Goal: Information Seeking & Learning: Learn about a topic

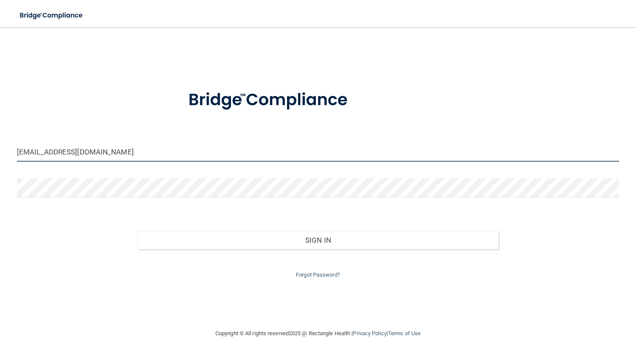
click at [180, 151] on input "rss_816@hotmail.com" at bounding box center [318, 151] width 602 height 19
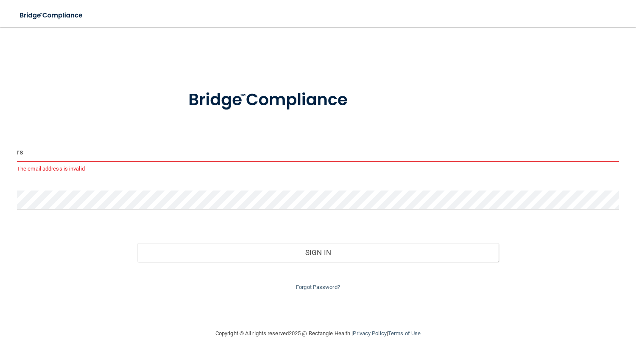
type input "r"
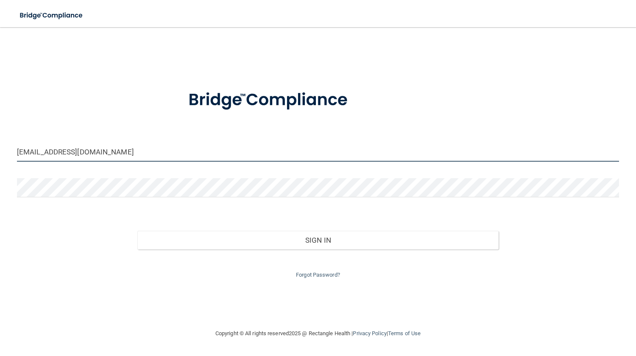
type input "[EMAIL_ADDRESS][DOMAIN_NAME]"
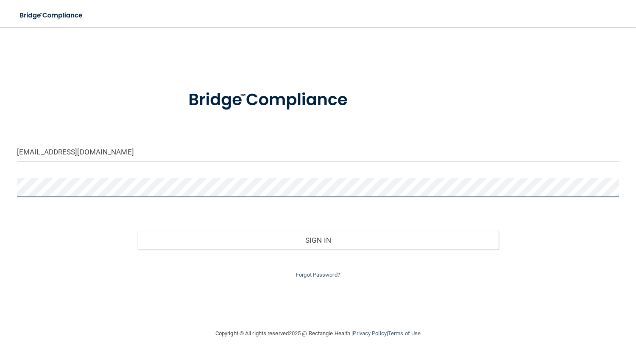
click at [137, 231] on button "Sign In" at bounding box center [317, 240] width 361 height 19
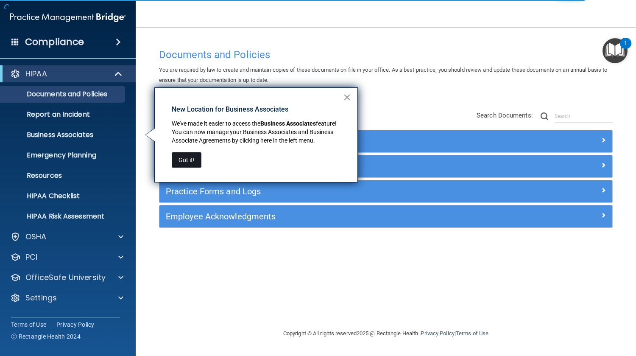
click at [190, 163] on button "Got it!" at bounding box center [187, 159] width 30 height 15
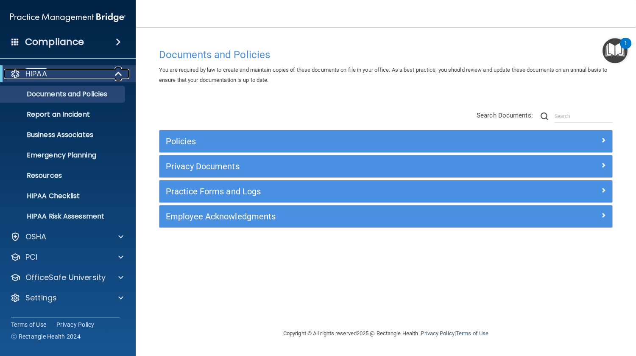
click at [121, 74] on span at bounding box center [119, 74] width 7 height 10
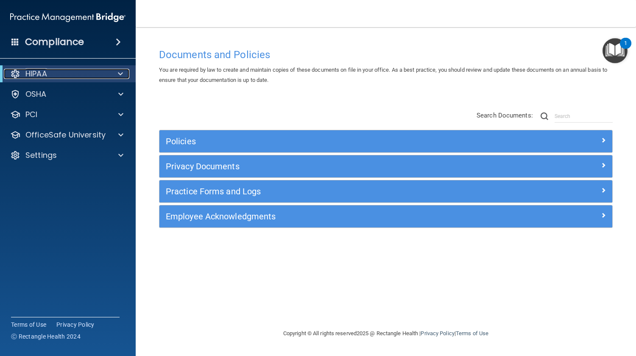
click at [121, 74] on span at bounding box center [120, 74] width 5 height 10
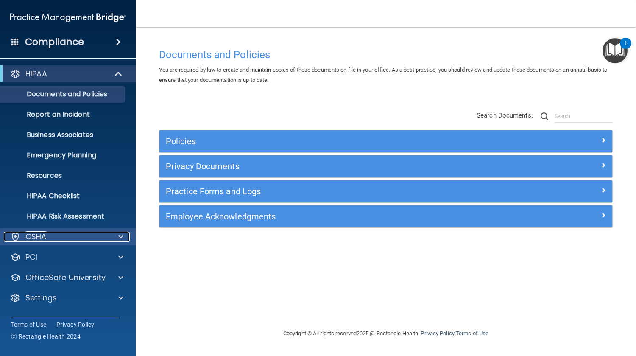
click at [120, 236] on span at bounding box center [120, 237] width 5 height 10
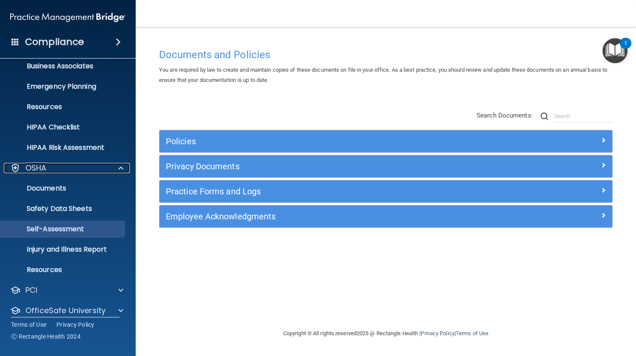
scroll to position [98, 0]
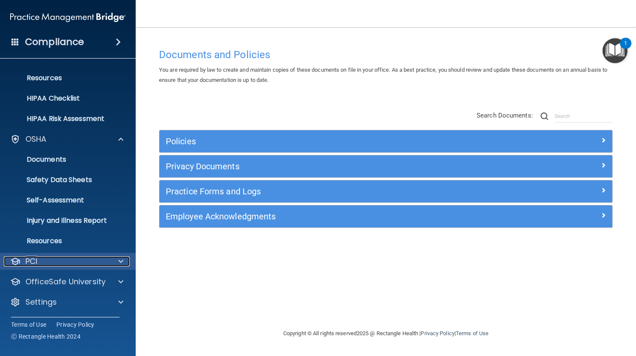
click at [120, 260] on span at bounding box center [120, 261] width 5 height 10
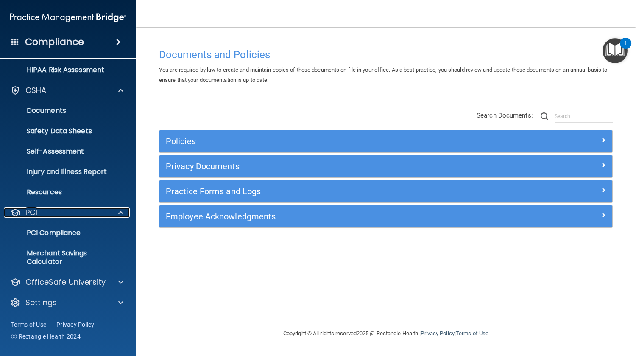
scroll to position [147, 0]
click at [61, 237] on link "PCI Compliance" at bounding box center [59, 232] width 134 height 17
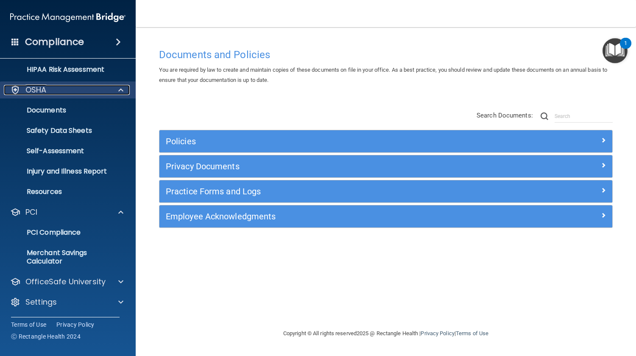
click at [121, 91] on span at bounding box center [120, 90] width 5 height 10
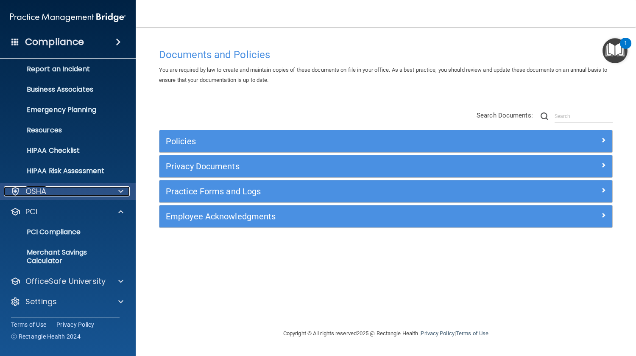
scroll to position [45, 0]
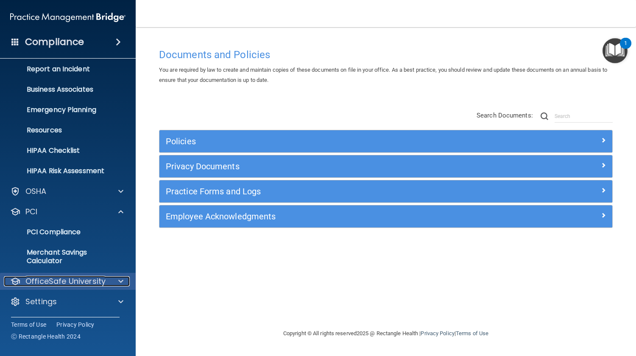
click at [120, 281] on span at bounding box center [120, 281] width 5 height 10
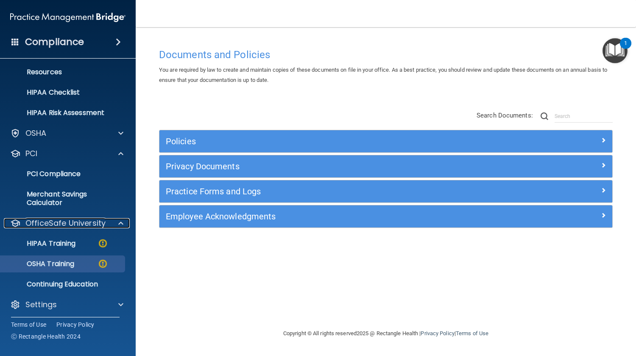
scroll to position [106, 0]
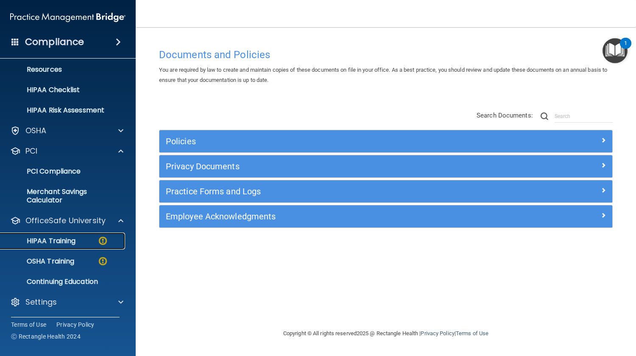
click at [61, 243] on p "HIPAA Training" at bounding box center [41, 241] width 70 height 8
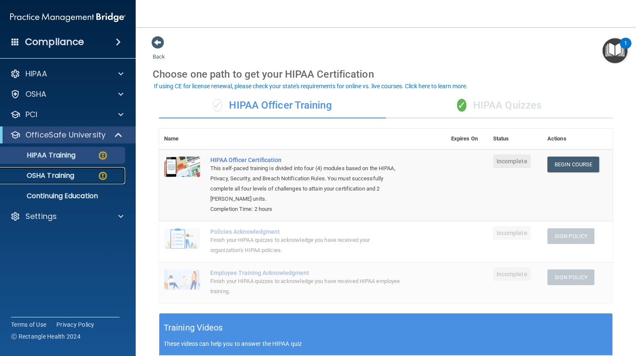
click at [68, 177] on p "OSHA Training" at bounding box center [40, 175] width 69 height 8
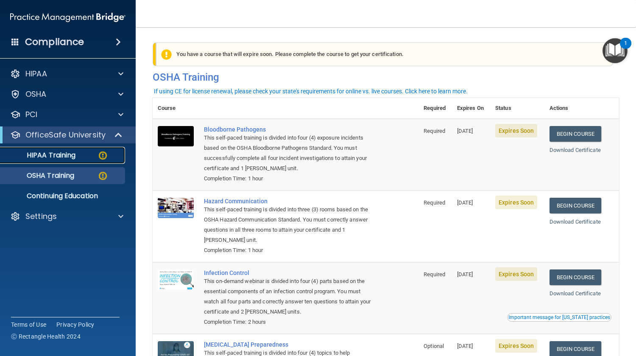
click at [54, 160] on link "HIPAA Training" at bounding box center [59, 155] width 134 height 17
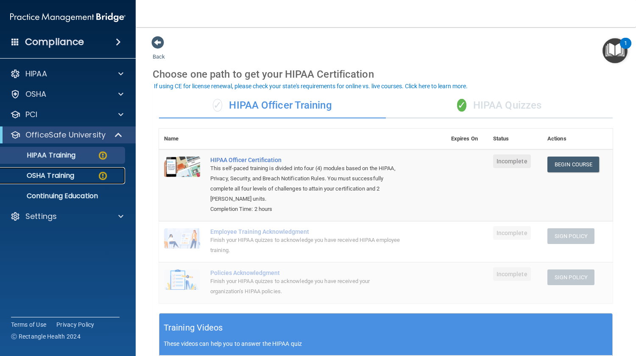
click at [61, 176] on p "OSHA Training" at bounding box center [40, 175] width 69 height 8
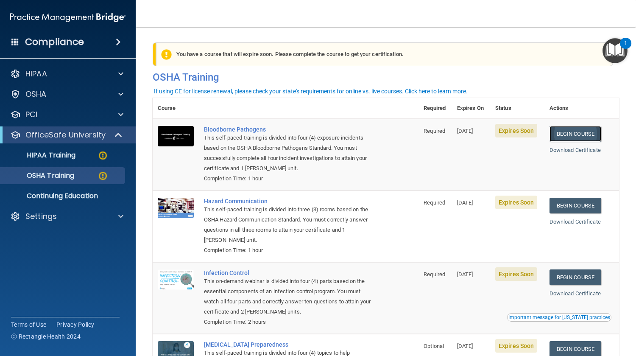
click at [574, 132] on link "Begin Course" at bounding box center [576, 134] width 52 height 16
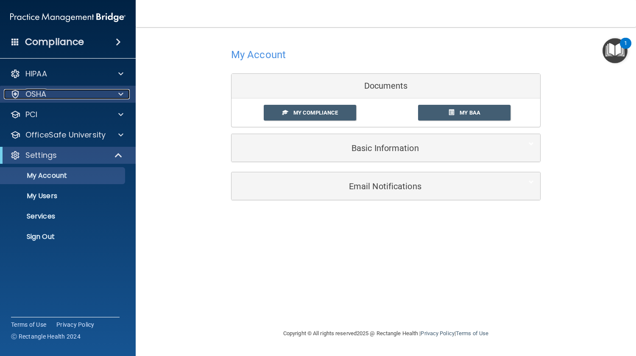
click at [120, 93] on span at bounding box center [120, 94] width 5 height 10
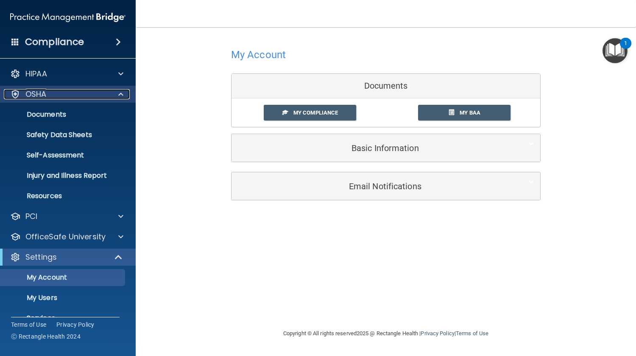
click at [118, 90] on div at bounding box center [119, 94] width 21 height 10
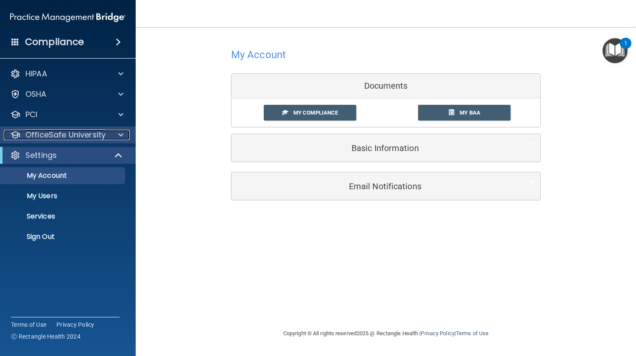
click at [122, 137] on span at bounding box center [120, 135] width 5 height 10
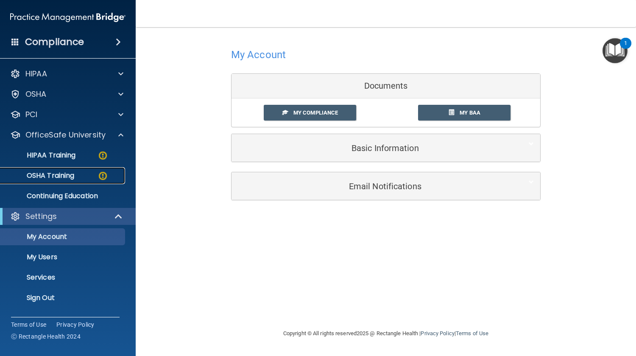
click at [71, 176] on p "OSHA Training" at bounding box center [40, 175] width 69 height 8
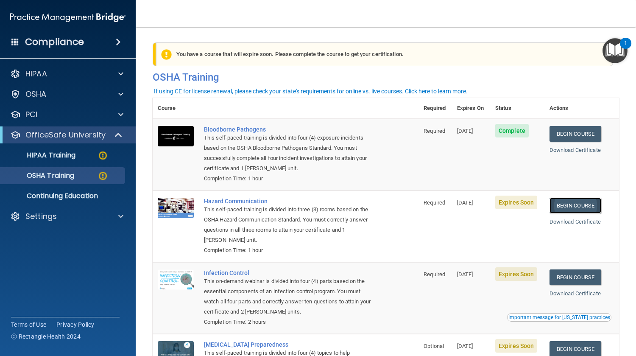
click at [572, 208] on link "Begin Course" at bounding box center [576, 206] width 52 height 16
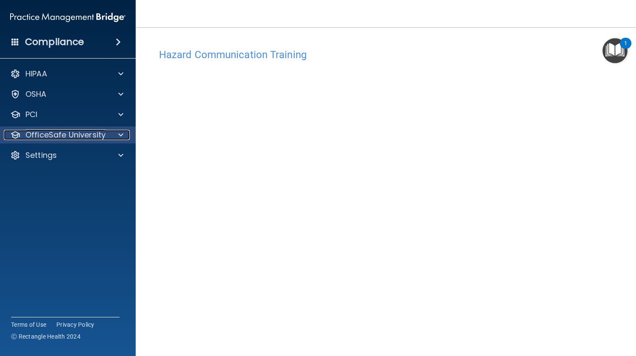
click at [122, 137] on span at bounding box center [120, 135] width 5 height 10
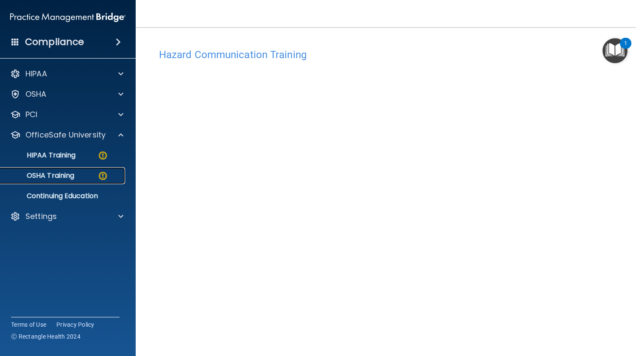
click at [59, 179] on p "OSHA Training" at bounding box center [40, 175] width 69 height 8
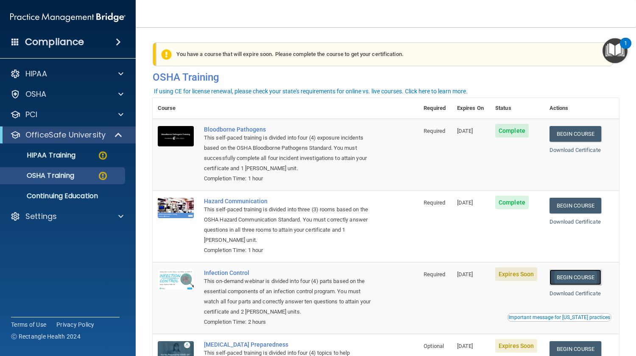
click at [577, 277] on link "Begin Course" at bounding box center [576, 277] width 52 height 16
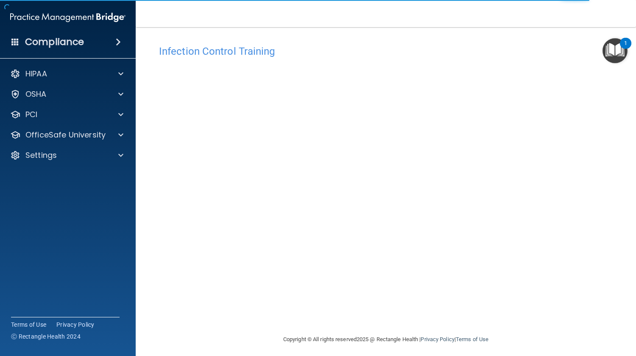
scroll to position [7, 0]
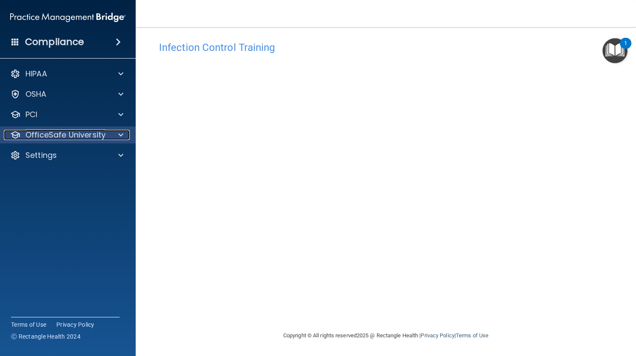
click at [122, 139] on span at bounding box center [120, 135] width 5 height 10
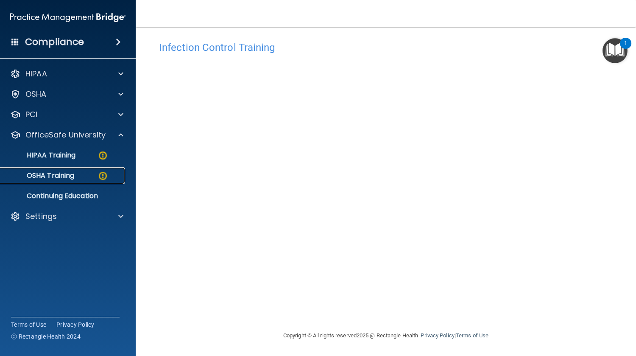
click at [68, 178] on p "OSHA Training" at bounding box center [40, 175] width 69 height 8
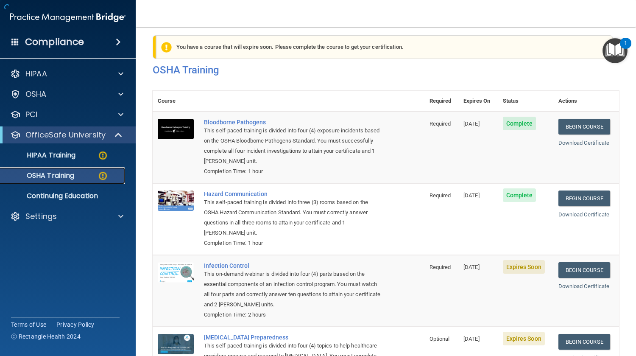
scroll to position [85, 0]
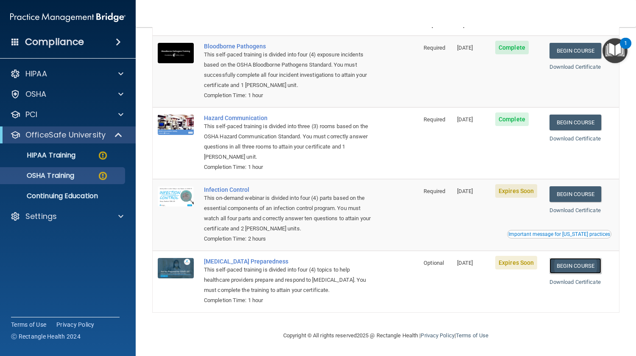
click at [576, 268] on link "Begin Course" at bounding box center [576, 266] width 52 height 16
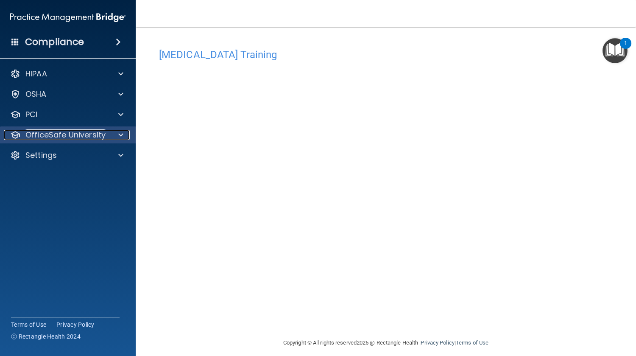
click at [122, 137] on span at bounding box center [120, 135] width 5 height 10
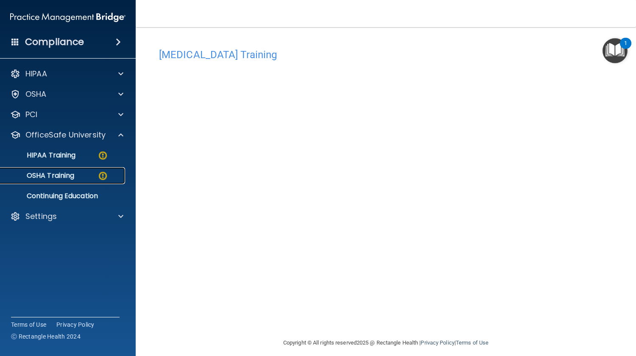
click at [73, 176] on p "OSHA Training" at bounding box center [40, 175] width 69 height 8
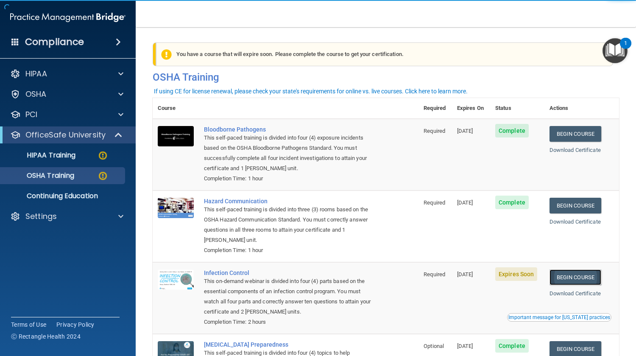
click at [568, 281] on link "Begin Course" at bounding box center [576, 277] width 52 height 16
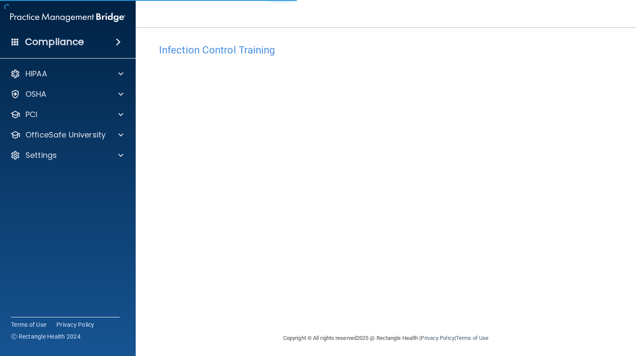
scroll to position [7, 0]
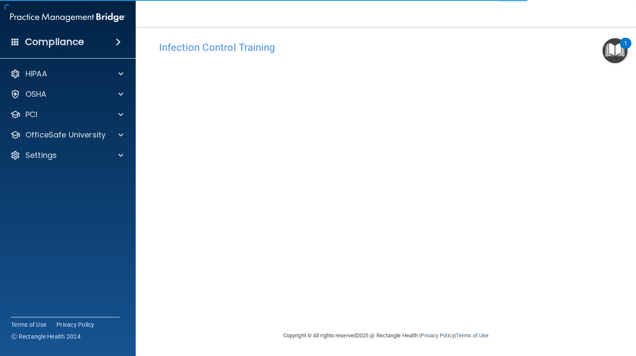
click at [615, 56] on img "Open Resource Center, 1 new notification" at bounding box center [615, 50] width 25 height 25
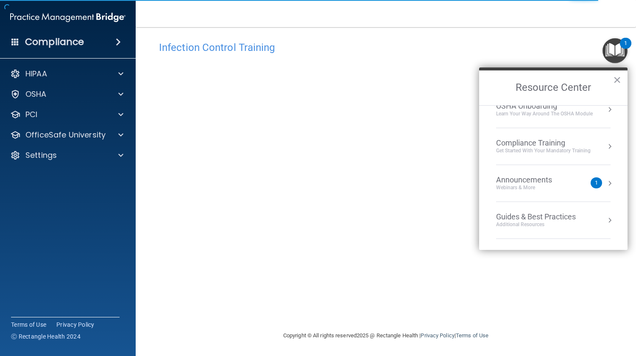
scroll to position [121, 0]
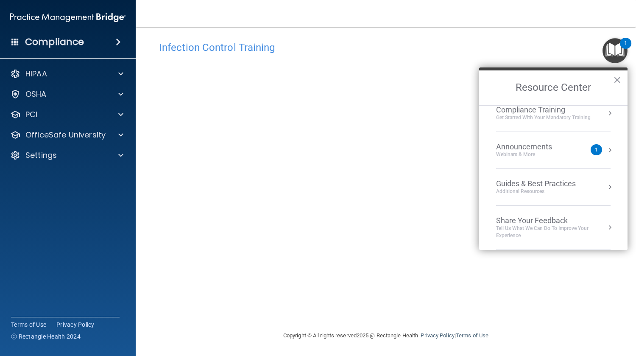
drag, startPoint x: 617, startPoint y: 80, endPoint x: 611, endPoint y: 80, distance: 5.1
click at [616, 80] on button "×" at bounding box center [617, 80] width 8 height 14
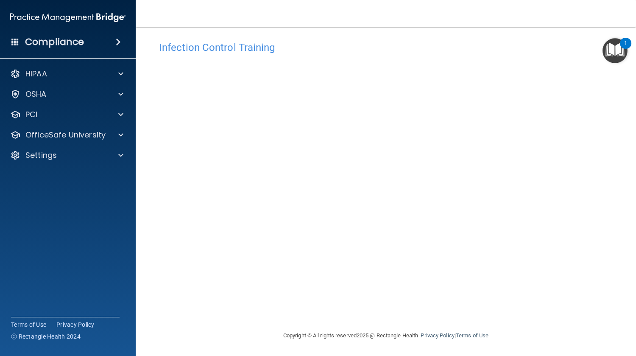
scroll to position [7, 0]
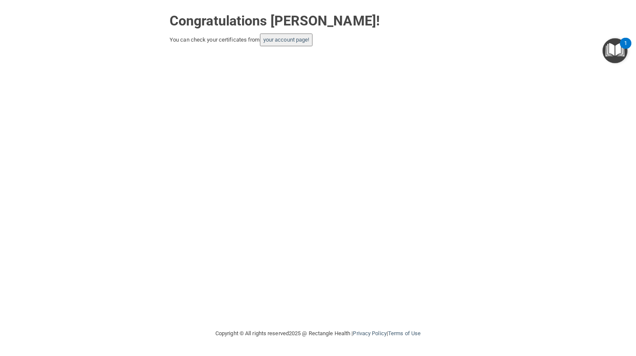
click at [304, 46] on button "your account page!" at bounding box center [286, 40] width 53 height 13
click at [288, 43] on link "your account page!" at bounding box center [286, 39] width 46 height 6
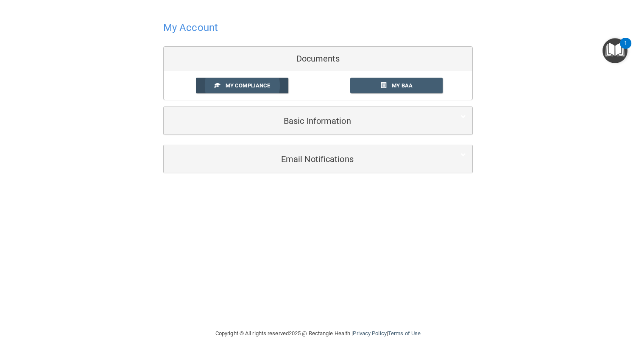
click at [240, 86] on span "My Compliance" at bounding box center [248, 85] width 45 height 6
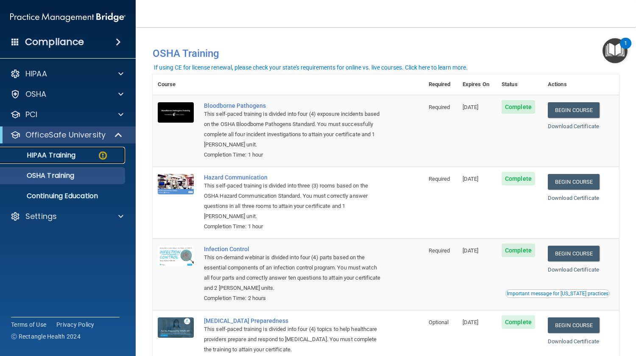
click at [51, 154] on p "HIPAA Training" at bounding box center [41, 155] width 70 height 8
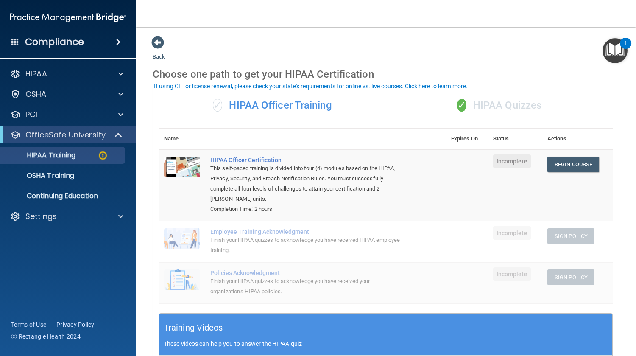
click at [502, 105] on div "✓ HIPAA Quizzes" at bounding box center [499, 105] width 227 height 25
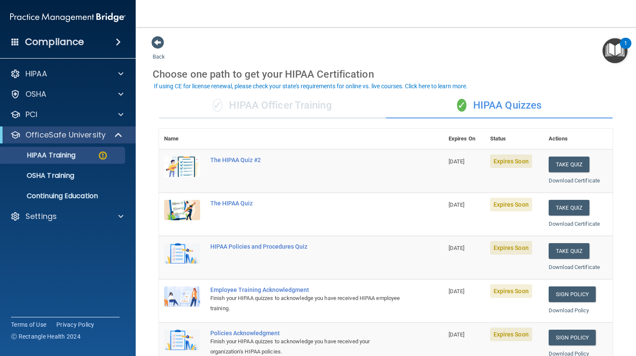
click at [279, 104] on div "✓ HIPAA Officer Training" at bounding box center [272, 105] width 227 height 25
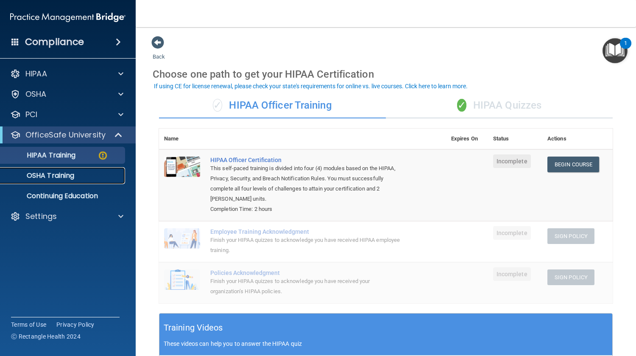
click at [59, 179] on p "OSHA Training" at bounding box center [40, 175] width 69 height 8
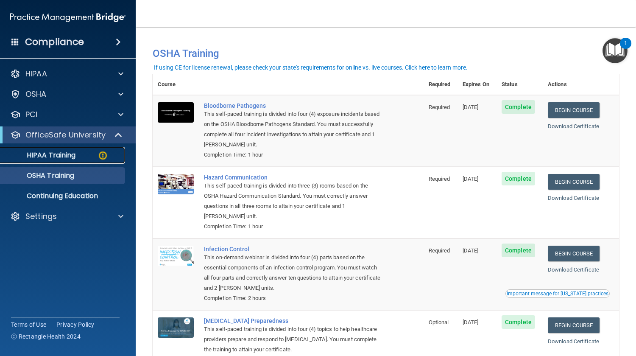
click at [54, 158] on p "HIPAA Training" at bounding box center [41, 155] width 70 height 8
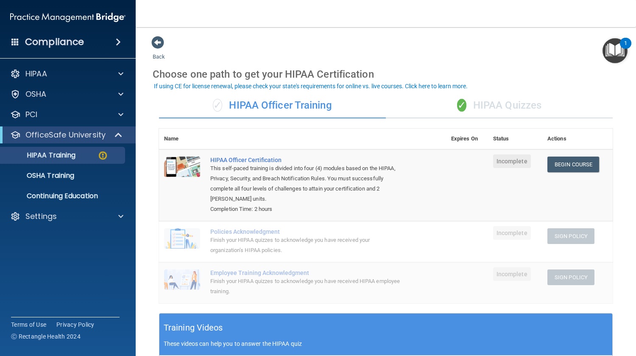
click at [505, 107] on div "✓ HIPAA Quizzes" at bounding box center [499, 105] width 227 height 25
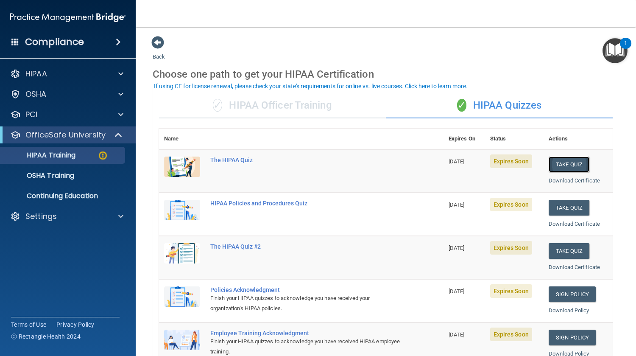
click at [562, 165] on button "Take Quiz" at bounding box center [569, 164] width 41 height 16
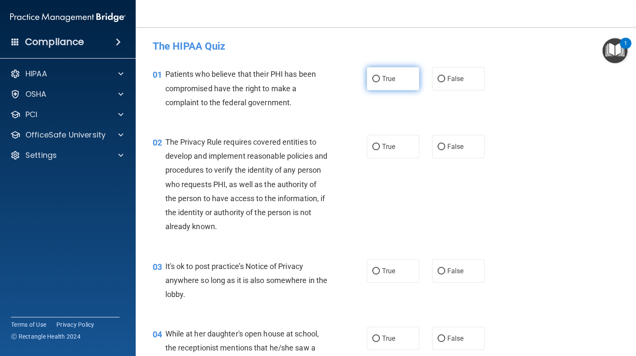
click at [382, 82] on span "True" at bounding box center [388, 79] width 13 height 8
click at [380, 82] on input "True" at bounding box center [376, 79] width 8 height 6
radio input "true"
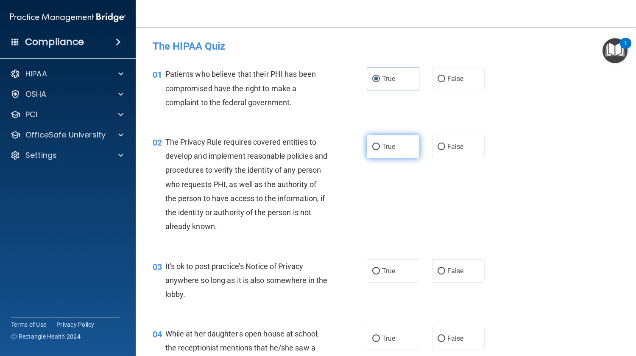
click at [384, 145] on span "True" at bounding box center [388, 146] width 13 height 8
click at [380, 145] on input "True" at bounding box center [376, 147] width 8 height 6
radio input "true"
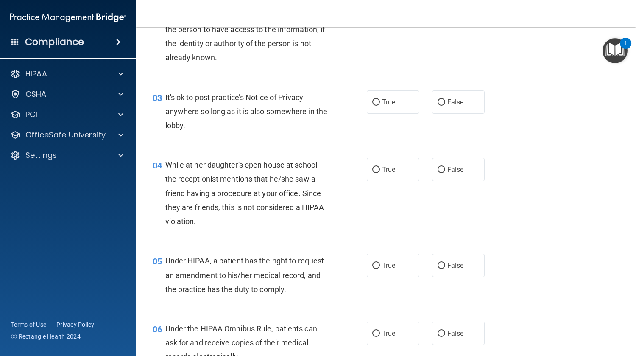
scroll to position [169, 0]
click at [462, 104] on label "False" at bounding box center [458, 101] width 53 height 23
click at [445, 104] on input "False" at bounding box center [442, 102] width 8 height 6
radio input "true"
click at [454, 173] on label "False" at bounding box center [458, 168] width 53 height 23
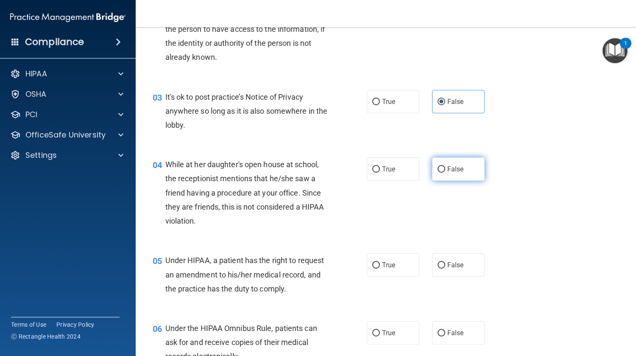
click at [445, 173] on input "False" at bounding box center [442, 169] width 8 height 6
radio input "true"
click at [454, 261] on span "False" at bounding box center [455, 265] width 17 height 8
click at [445, 262] on input "False" at bounding box center [442, 265] width 8 height 6
radio input "true"
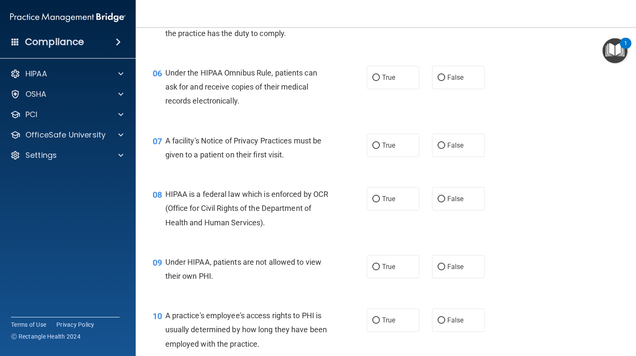
scroll to position [424, 0]
click at [394, 84] on label "True" at bounding box center [393, 77] width 53 height 23
click at [380, 81] on input "True" at bounding box center [376, 78] width 8 height 6
radio input "true"
click at [388, 137] on label "True" at bounding box center [393, 145] width 53 height 23
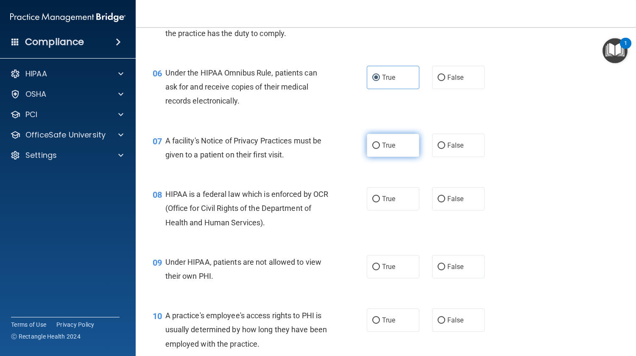
click at [380, 142] on input "True" at bounding box center [376, 145] width 8 height 6
radio input "true"
click at [398, 198] on label "True" at bounding box center [393, 198] width 53 height 23
click at [380, 198] on input "True" at bounding box center [376, 199] width 8 height 6
radio input "true"
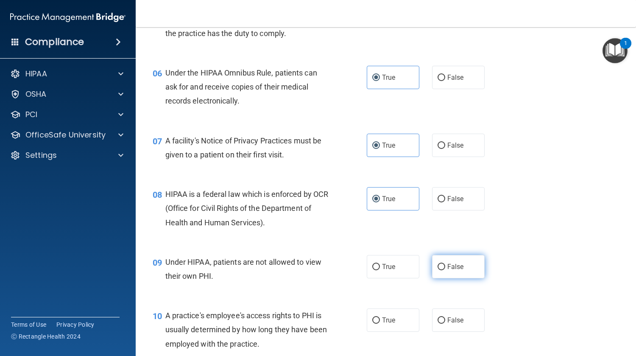
click at [452, 259] on label "False" at bounding box center [458, 266] width 53 height 23
click at [445, 264] on input "False" at bounding box center [442, 267] width 8 height 6
radio input "true"
click at [472, 321] on label "False" at bounding box center [458, 319] width 53 height 23
click at [445, 321] on input "False" at bounding box center [442, 320] width 8 height 6
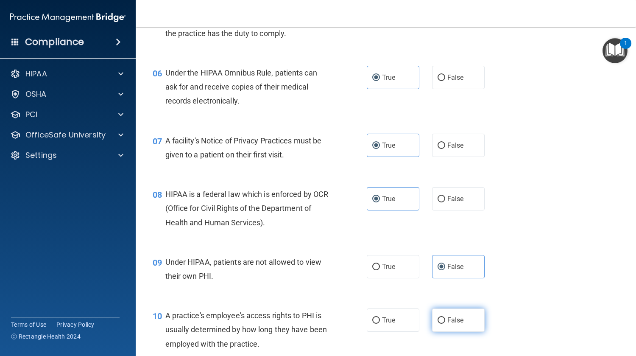
radio input "true"
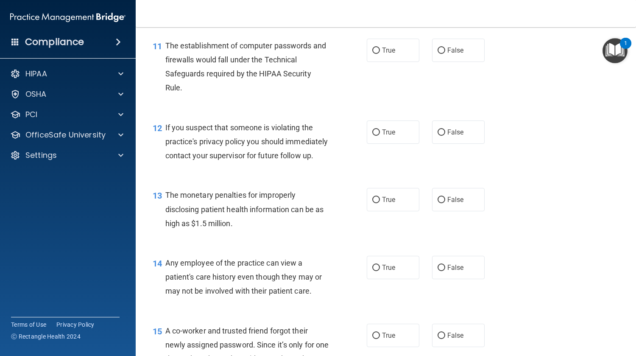
scroll to position [762, 0]
click at [395, 56] on label "True" at bounding box center [393, 49] width 53 height 23
click at [380, 53] on input "True" at bounding box center [376, 50] width 8 height 6
radio input "true"
drag, startPoint x: 394, startPoint y: 128, endPoint x: 399, endPoint y: 144, distance: 16.9
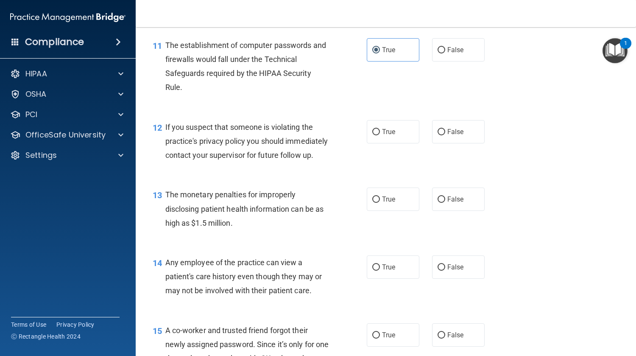
click at [394, 129] on label "True" at bounding box center [393, 131] width 53 height 23
click at [380, 129] on input "True" at bounding box center [376, 132] width 8 height 6
radio input "true"
drag, startPoint x: 399, startPoint y: 215, endPoint x: 413, endPoint y: 228, distance: 18.9
click at [399, 211] on label "True" at bounding box center [393, 198] width 53 height 23
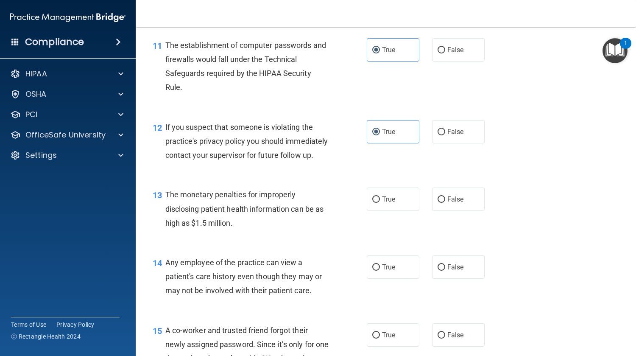
click at [380, 203] on input "True" at bounding box center [376, 199] width 8 height 6
radio input "true"
click at [466, 279] on label "False" at bounding box center [458, 266] width 53 height 23
click at [445, 271] on input "False" at bounding box center [442, 267] width 8 height 6
radio input "true"
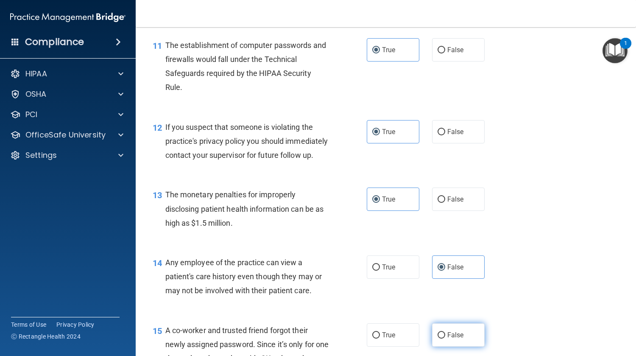
click at [461, 346] on label "False" at bounding box center [458, 334] width 53 height 23
click at [445, 338] on input "False" at bounding box center [442, 335] width 8 height 6
radio input "true"
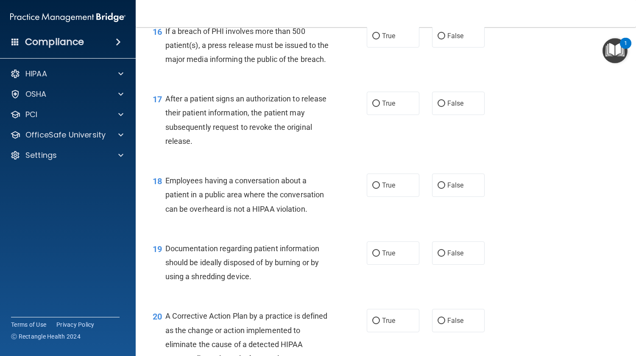
scroll to position [1143, 0]
drag, startPoint x: 395, startPoint y: 51, endPoint x: 394, endPoint y: 57, distance: 6.4
click at [395, 47] on label "True" at bounding box center [393, 35] width 53 height 23
click at [380, 39] on input "True" at bounding box center [376, 36] width 8 height 6
radio input "true"
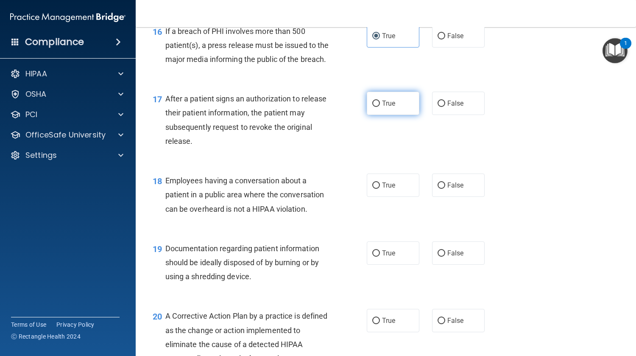
click at [391, 107] on span "True" at bounding box center [388, 103] width 13 height 8
click at [380, 107] on input "True" at bounding box center [376, 104] width 8 height 6
radio input "true"
click at [461, 197] on label "False" at bounding box center [458, 184] width 53 height 23
click at [445, 189] on input "False" at bounding box center [442, 185] width 8 height 6
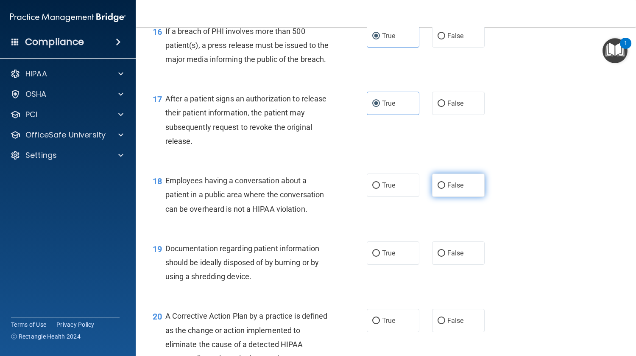
radio input "true"
drag, startPoint x: 402, startPoint y: 276, endPoint x: 402, endPoint y: 289, distance: 12.7
click at [402, 265] on label "True" at bounding box center [393, 252] width 53 height 23
click at [380, 257] on input "True" at bounding box center [376, 253] width 8 height 6
radio input "true"
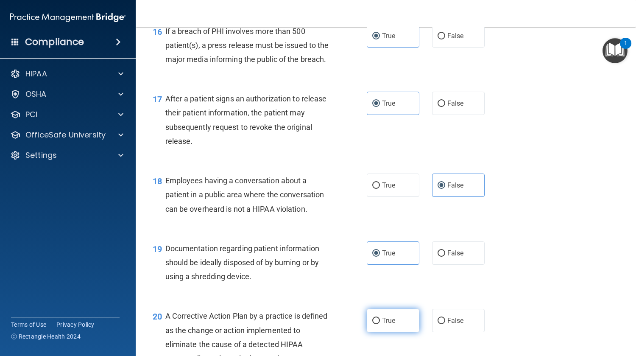
click at [397, 332] on label "True" at bounding box center [393, 320] width 53 height 23
click at [380, 324] on input "True" at bounding box center [376, 321] width 8 height 6
radio input "true"
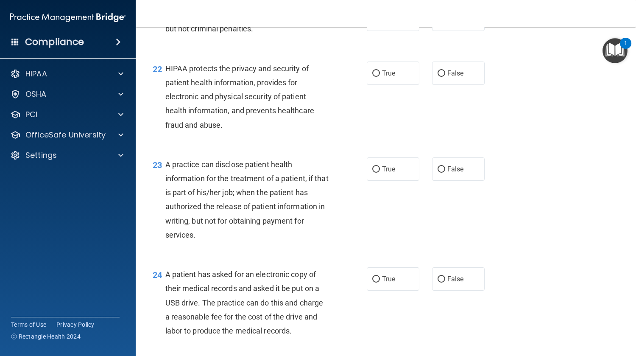
scroll to position [1526, 0]
click at [447, 31] on label "False" at bounding box center [458, 19] width 53 height 23
click at [445, 23] on input "False" at bounding box center [442, 20] width 8 height 6
radio input "true"
click at [405, 85] on label "True" at bounding box center [393, 73] width 53 height 23
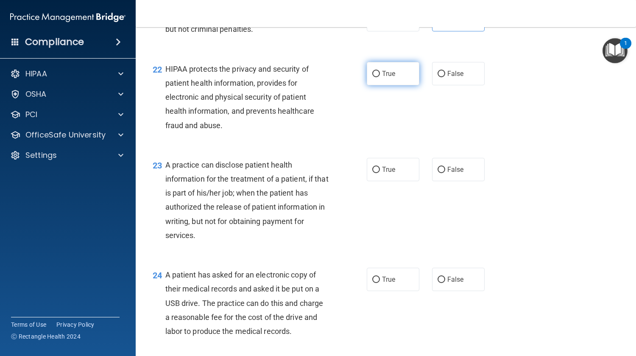
click at [380, 77] on input "True" at bounding box center [376, 74] width 8 height 6
radio input "true"
click at [450, 173] on span "False" at bounding box center [455, 169] width 17 height 8
click at [445, 173] on input "False" at bounding box center [442, 170] width 8 height 6
radio input "true"
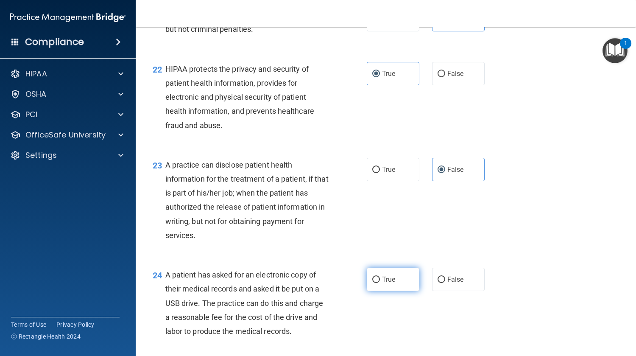
click at [399, 291] on label "True" at bounding box center [393, 279] width 53 height 23
click at [380, 283] on input "True" at bounding box center [376, 279] width 8 height 6
radio input "true"
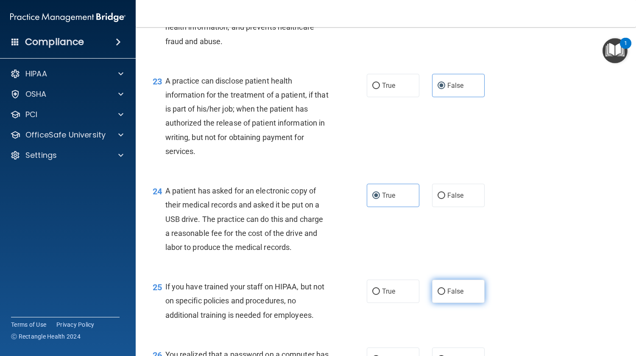
click at [455, 295] on span "False" at bounding box center [455, 291] width 17 height 8
click at [445, 295] on input "False" at bounding box center [442, 291] width 8 height 6
radio input "true"
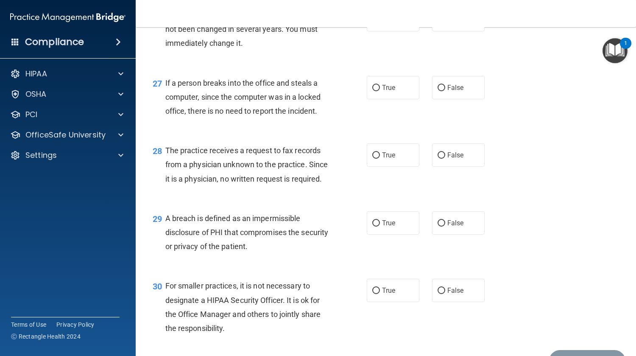
scroll to position [1949, 0]
click at [389, 24] on span "True" at bounding box center [388, 20] width 13 height 8
click at [380, 23] on input "True" at bounding box center [376, 20] width 8 height 6
radio input "true"
drag, startPoint x: 454, startPoint y: 120, endPoint x: 452, endPoint y: 145, distance: 25.6
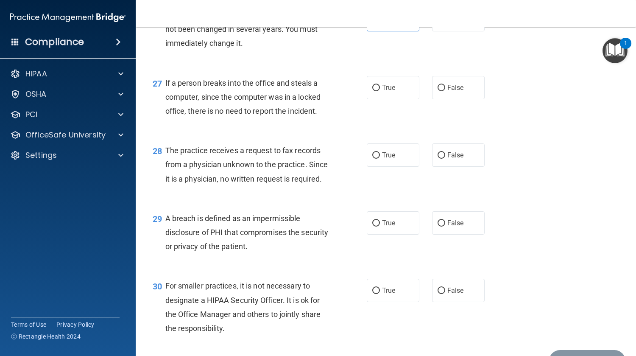
click at [454, 99] on label "False" at bounding box center [458, 87] width 53 height 23
click at [445, 91] on input "False" at bounding box center [442, 88] width 8 height 6
radio input "true"
drag, startPoint x: 453, startPoint y: 187, endPoint x: 443, endPoint y: 218, distance: 32.2
click at [453, 167] on label "False" at bounding box center [458, 154] width 53 height 23
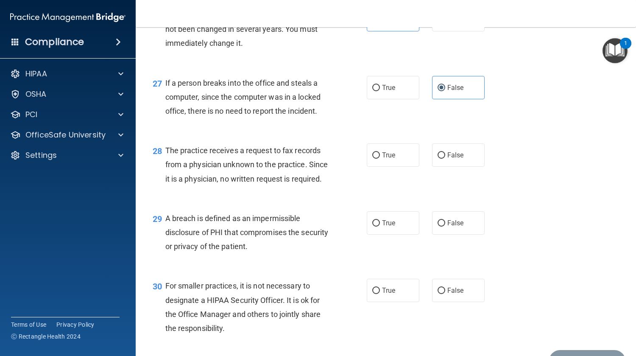
click at [445, 159] on input "False" at bounding box center [442, 155] width 8 height 6
radio input "true"
click at [402, 235] on label "True" at bounding box center [393, 222] width 53 height 23
click at [380, 226] on input "True" at bounding box center [376, 223] width 8 height 6
radio input "true"
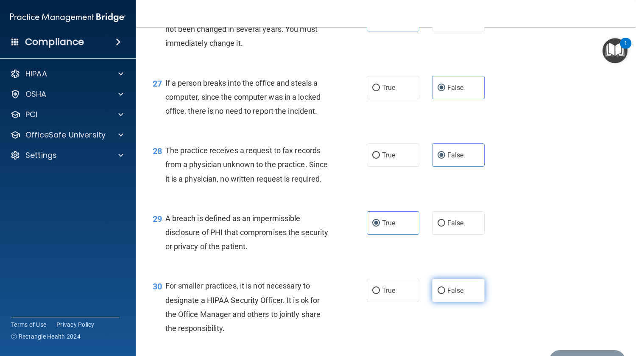
click at [450, 294] on span "False" at bounding box center [455, 290] width 17 height 8
click at [445, 294] on input "False" at bounding box center [442, 291] width 8 height 6
radio input "true"
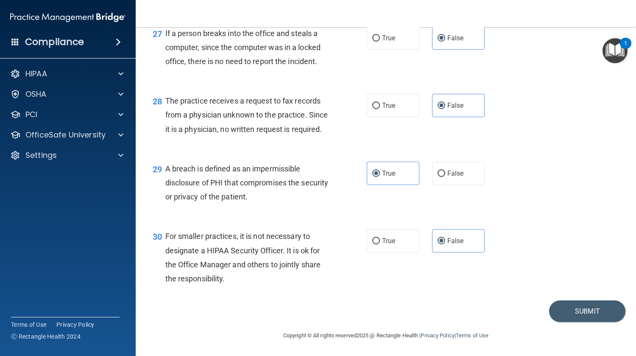
scroll to position [2041, 0]
click at [576, 312] on button "Submit" at bounding box center [587, 311] width 76 height 22
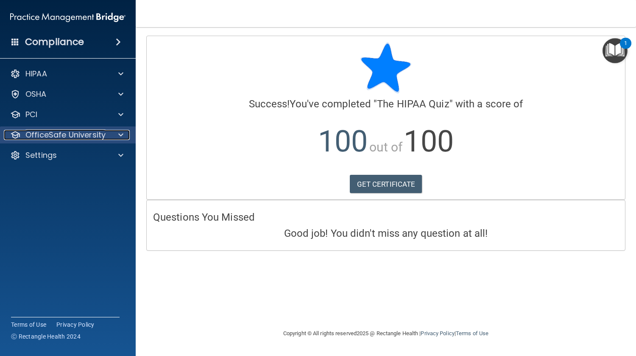
click at [120, 137] on span at bounding box center [120, 135] width 5 height 10
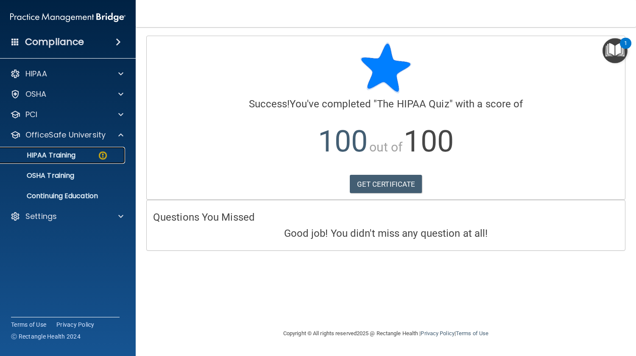
click at [66, 158] on p "HIPAA Training" at bounding box center [41, 155] width 70 height 8
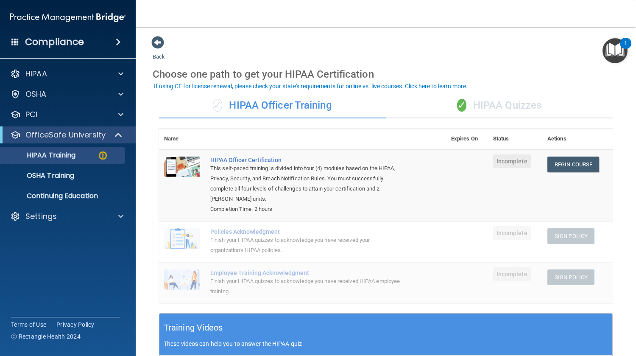
click at [498, 108] on div "✓ HIPAA Quizzes" at bounding box center [499, 105] width 227 height 25
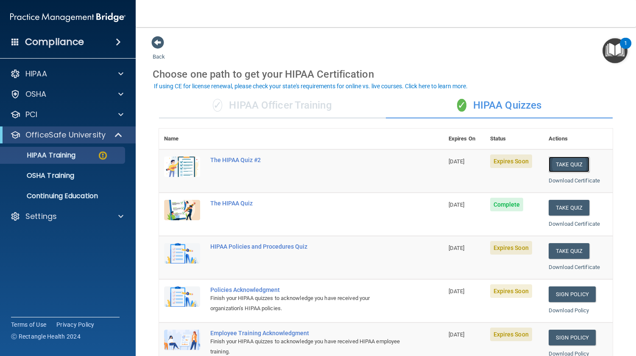
click at [563, 165] on button "Take Quiz" at bounding box center [569, 164] width 41 height 16
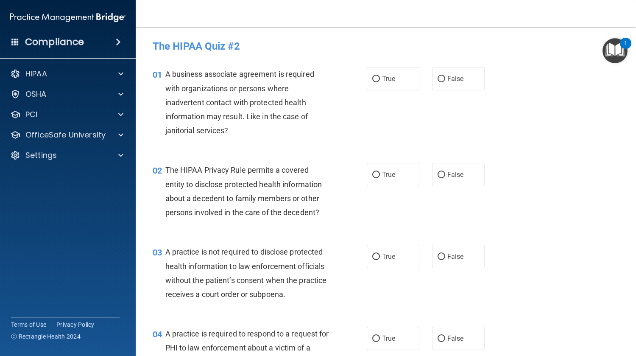
drag, startPoint x: 458, startPoint y: 82, endPoint x: 447, endPoint y: 98, distance: 19.4
click at [457, 82] on span "False" at bounding box center [455, 79] width 17 height 8
click at [399, 170] on label "True" at bounding box center [393, 174] width 53 height 23
click at [380, 172] on input "True" at bounding box center [376, 175] width 8 height 6
radio input "true"
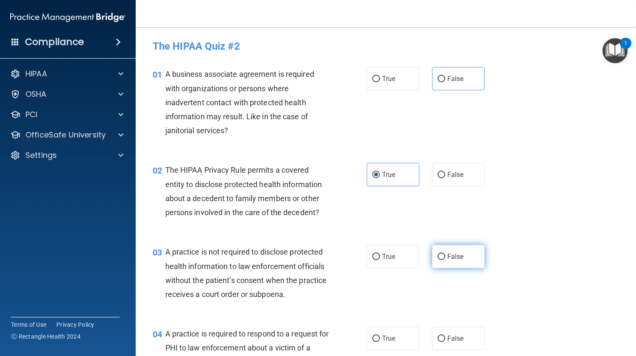
click at [453, 256] on span "False" at bounding box center [455, 256] width 17 height 8
click at [445, 256] on input "False" at bounding box center [442, 257] width 8 height 6
radio input "true"
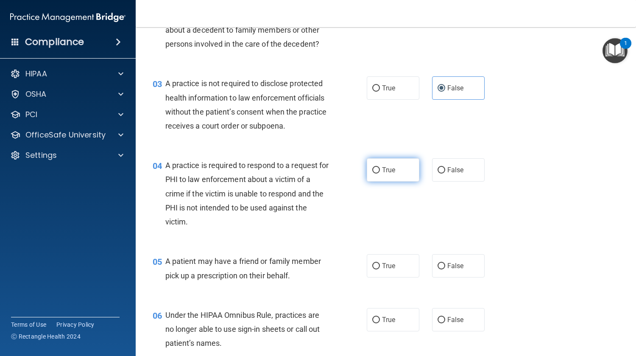
scroll to position [169, 0]
click at [399, 171] on label "True" at bounding box center [393, 168] width 53 height 23
click at [380, 171] on input "True" at bounding box center [376, 169] width 8 height 6
radio input "true"
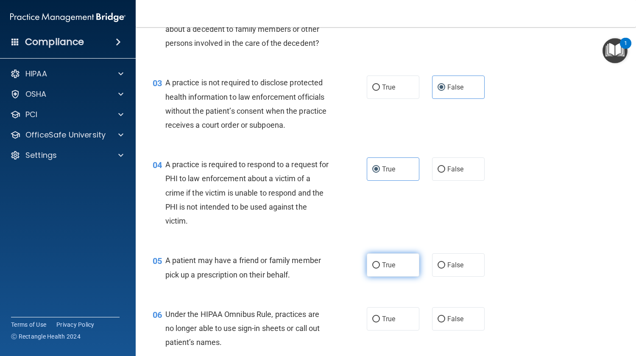
click at [397, 266] on label "True" at bounding box center [393, 264] width 53 height 23
click at [380, 266] on input "True" at bounding box center [376, 265] width 8 height 6
radio input "true"
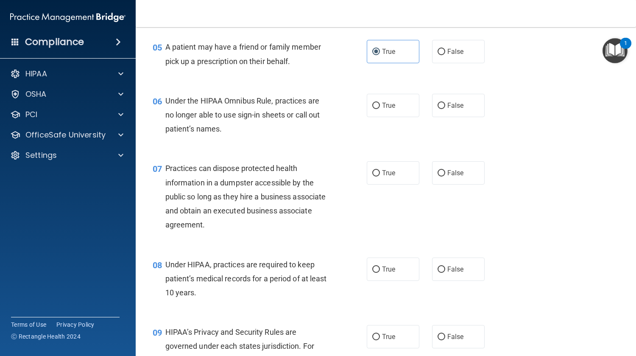
scroll to position [382, 0]
click at [458, 108] on span "False" at bounding box center [455, 106] width 17 height 8
click at [445, 108] on input "False" at bounding box center [442, 106] width 8 height 6
radio input "true"
drag, startPoint x: 464, startPoint y: 170, endPoint x: 466, endPoint y: 208, distance: 37.8
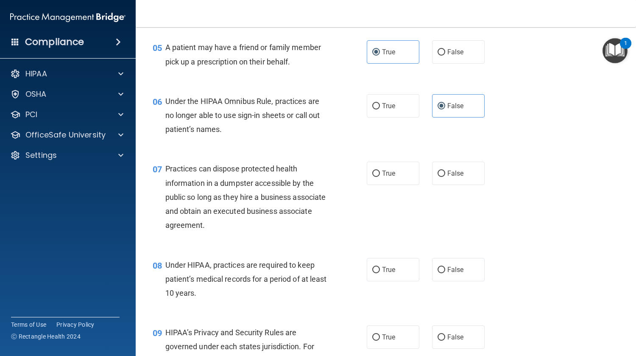
click at [464, 171] on label "False" at bounding box center [458, 173] width 53 height 23
click at [445, 171] on input "False" at bounding box center [442, 173] width 8 height 6
radio input "true"
click at [465, 265] on label "False" at bounding box center [458, 269] width 53 height 23
click at [445, 267] on input "False" at bounding box center [442, 270] width 8 height 6
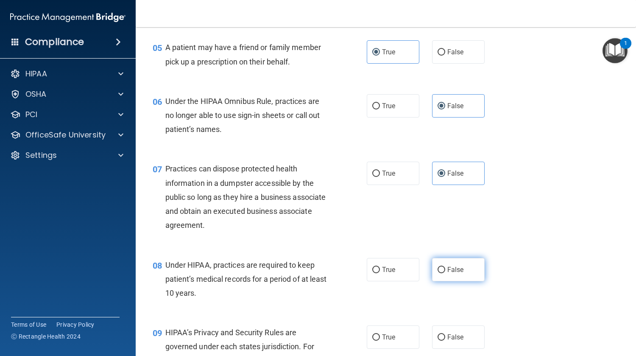
radio input "true"
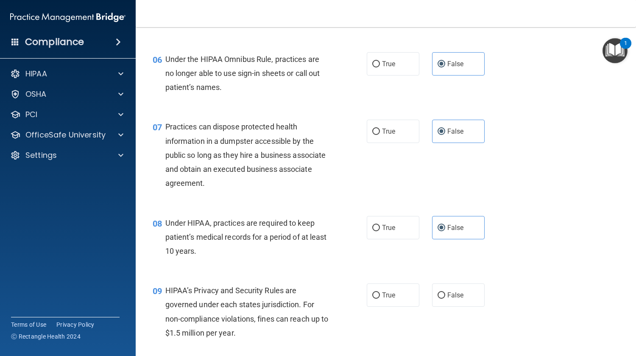
scroll to position [424, 0]
click at [404, 299] on label "True" at bounding box center [393, 294] width 53 height 23
click at [380, 298] on input "True" at bounding box center [376, 295] width 8 height 6
radio input "true"
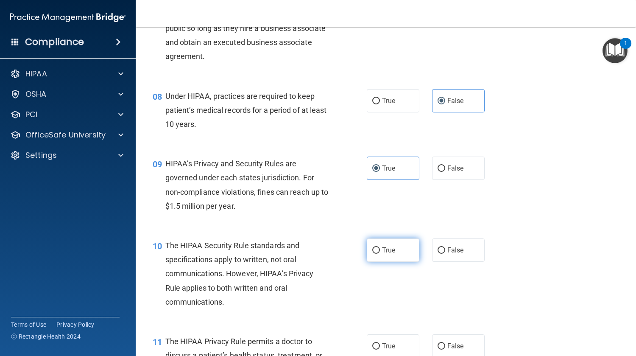
scroll to position [551, 0]
click at [400, 255] on label "True" at bounding box center [393, 249] width 53 height 23
click at [380, 253] on input "True" at bounding box center [376, 250] width 8 height 6
radio input "true"
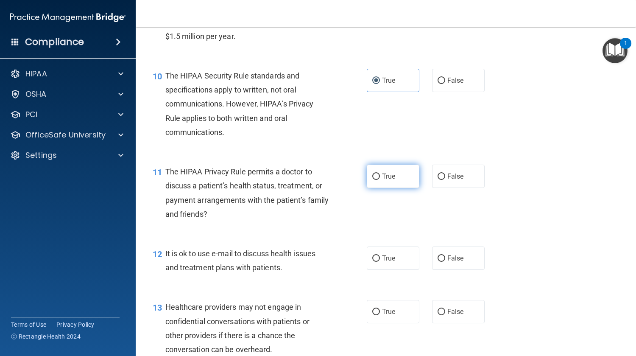
scroll to position [721, 0]
click at [402, 186] on label "True" at bounding box center [393, 175] width 53 height 23
click at [380, 179] on input "True" at bounding box center [376, 176] width 8 height 6
radio input "true"
click at [401, 260] on label "True" at bounding box center [393, 257] width 53 height 23
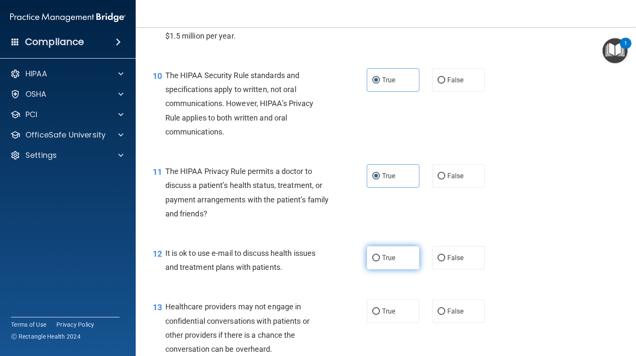
click at [380, 260] on input "True" at bounding box center [376, 258] width 8 height 6
radio input "true"
click at [457, 306] on label "False" at bounding box center [458, 310] width 53 height 23
click at [445, 308] on input "False" at bounding box center [442, 311] width 8 height 6
radio input "true"
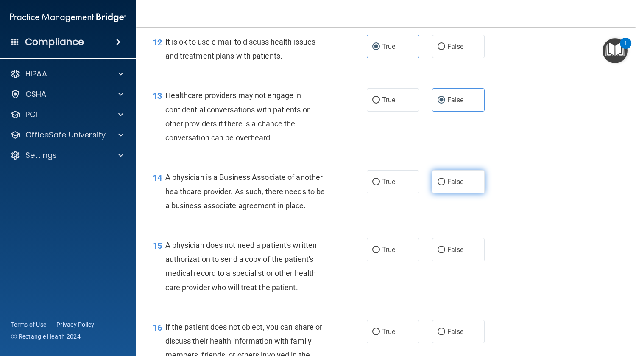
scroll to position [932, 0]
click at [457, 183] on span "False" at bounding box center [455, 181] width 17 height 8
click at [445, 183] on input "False" at bounding box center [442, 182] width 8 height 6
radio input "true"
click at [392, 252] on label "True" at bounding box center [393, 248] width 53 height 23
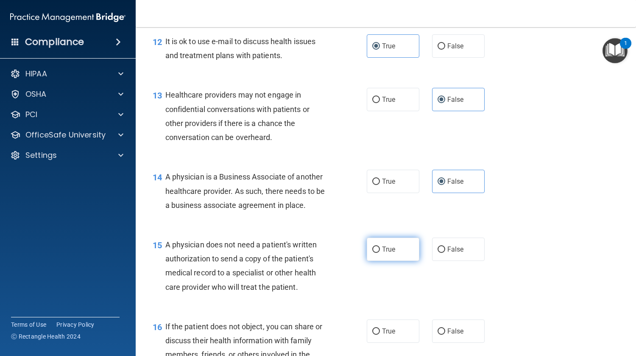
click at [380, 252] on input "True" at bounding box center [376, 249] width 8 height 6
radio input "true"
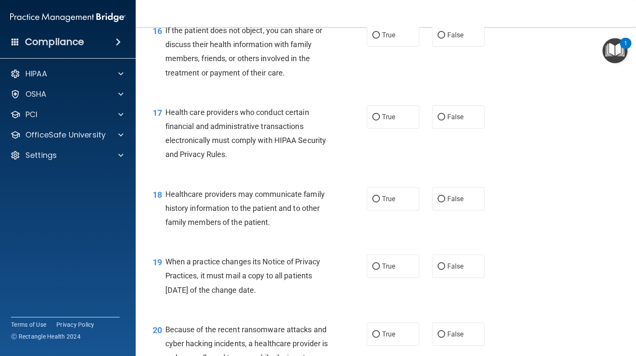
scroll to position [1229, 0]
click at [396, 43] on label "True" at bounding box center [393, 34] width 53 height 23
click at [380, 38] on input "True" at bounding box center [376, 35] width 8 height 6
radio input "true"
click at [402, 118] on label "True" at bounding box center [393, 116] width 53 height 23
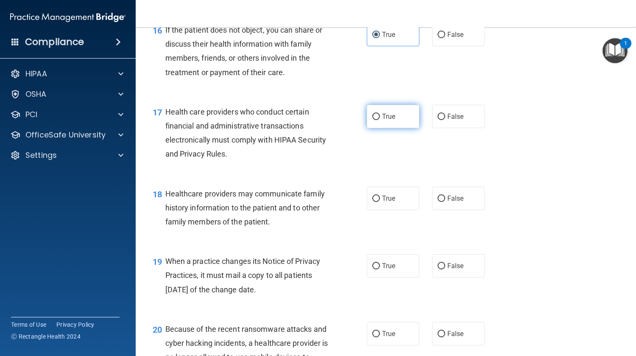
click at [380, 118] on input "True" at bounding box center [376, 117] width 8 height 6
radio input "true"
drag, startPoint x: 458, startPoint y: 198, endPoint x: 458, endPoint y: 227, distance: 29.3
click at [458, 200] on span "False" at bounding box center [455, 198] width 17 height 8
click at [445, 200] on input "False" at bounding box center [442, 198] width 8 height 6
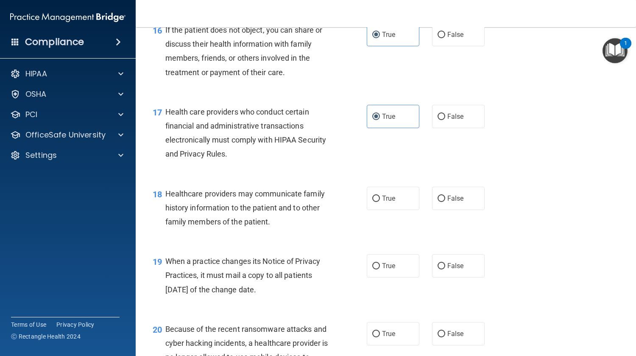
radio input "true"
drag, startPoint x: 456, startPoint y: 260, endPoint x: 458, endPoint y: 276, distance: 16.3
click at [456, 260] on label "False" at bounding box center [458, 265] width 53 height 23
click at [445, 263] on input "False" at bounding box center [442, 266] width 8 height 6
radio input "true"
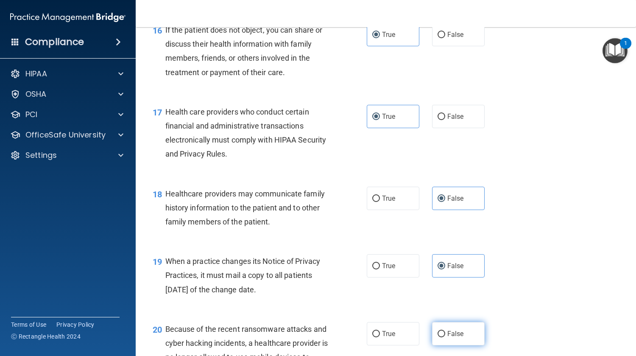
click at [466, 331] on label "False" at bounding box center [458, 333] width 53 height 23
click at [445, 331] on input "False" at bounding box center [442, 334] width 8 height 6
radio input "true"
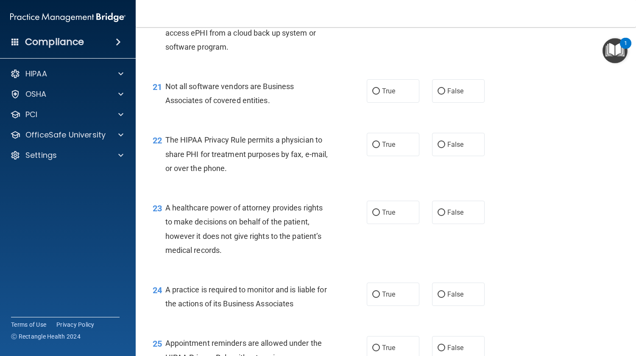
scroll to position [1568, 0]
drag, startPoint x: 391, startPoint y: 95, endPoint x: 393, endPoint y: 111, distance: 16.3
click at [391, 95] on label "True" at bounding box center [393, 90] width 53 height 23
click at [380, 94] on input "True" at bounding box center [376, 91] width 8 height 6
radio input "true"
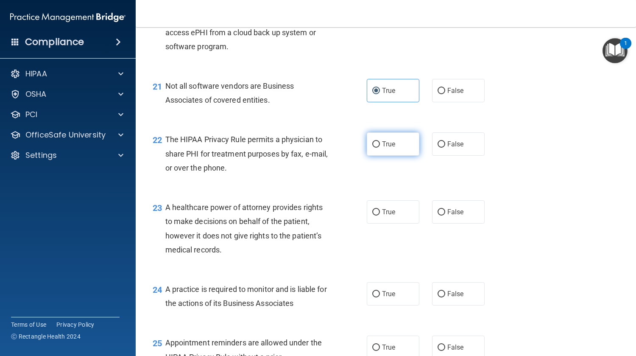
click at [398, 143] on label "True" at bounding box center [393, 143] width 53 height 23
click at [380, 143] on input "True" at bounding box center [376, 144] width 8 height 6
radio input "true"
click at [457, 212] on span "False" at bounding box center [455, 212] width 17 height 8
click at [445, 212] on input "False" at bounding box center [442, 212] width 8 height 6
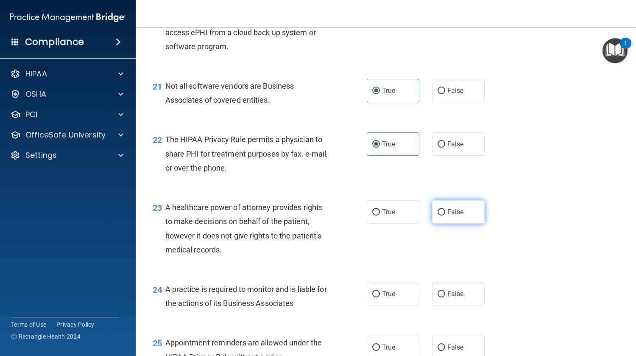
radio input "true"
click at [467, 296] on label "False" at bounding box center [458, 293] width 53 height 23
click at [445, 296] on input "False" at bounding box center [442, 294] width 8 height 6
radio input "true"
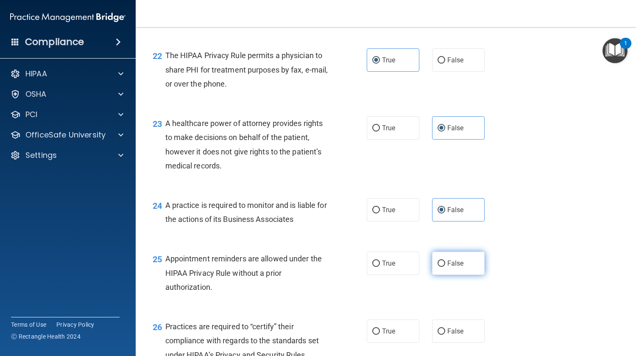
scroll to position [1652, 0]
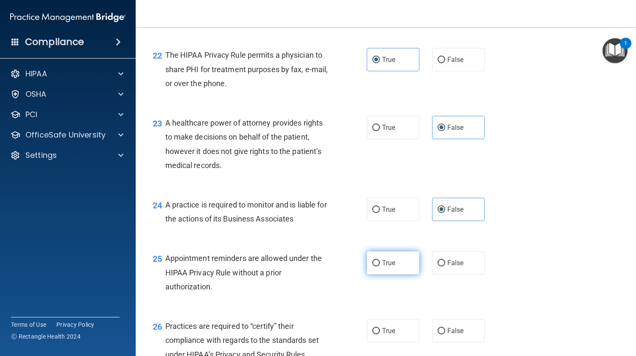
click at [398, 266] on label "True" at bounding box center [393, 262] width 53 height 23
click at [380, 266] on input "True" at bounding box center [376, 263] width 8 height 6
radio input "true"
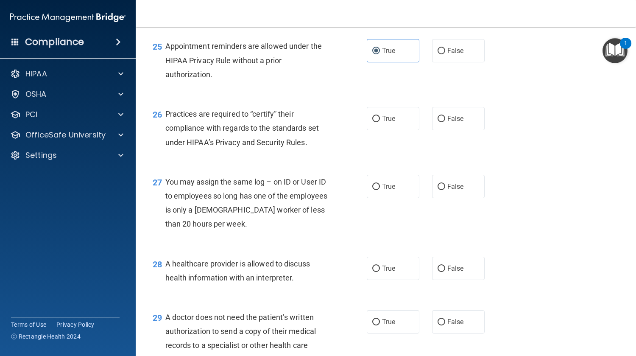
scroll to position [1864, 0]
click at [447, 121] on span "False" at bounding box center [455, 118] width 17 height 8
click at [445, 121] on input "False" at bounding box center [442, 119] width 8 height 6
radio input "true"
click at [464, 185] on label "False" at bounding box center [458, 186] width 53 height 23
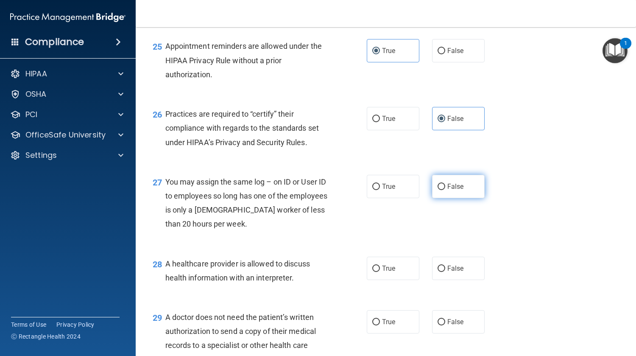
click at [445, 185] on input "False" at bounding box center [442, 187] width 8 height 6
radio input "true"
click at [396, 265] on label "True" at bounding box center [393, 268] width 53 height 23
click at [380, 265] on input "True" at bounding box center [376, 268] width 8 height 6
radio input "true"
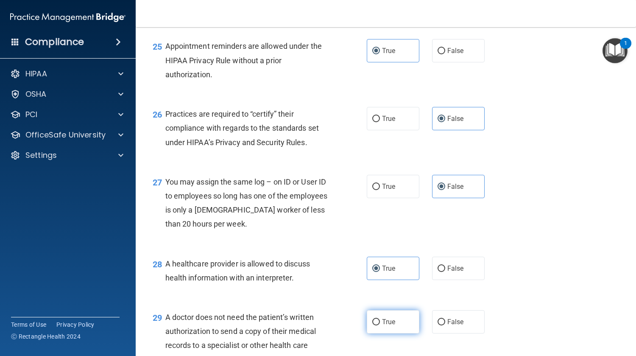
click at [402, 324] on label "True" at bounding box center [393, 321] width 53 height 23
click at [380, 324] on input "True" at bounding box center [376, 322] width 8 height 6
radio input "true"
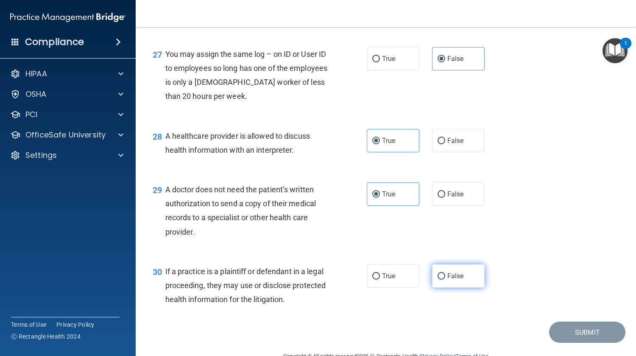
scroll to position [2013, 0]
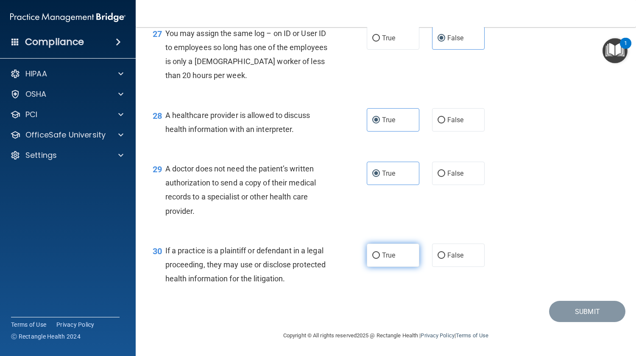
click at [405, 260] on label "True" at bounding box center [393, 254] width 53 height 23
click at [380, 259] on input "True" at bounding box center [376, 255] width 8 height 6
radio input "true"
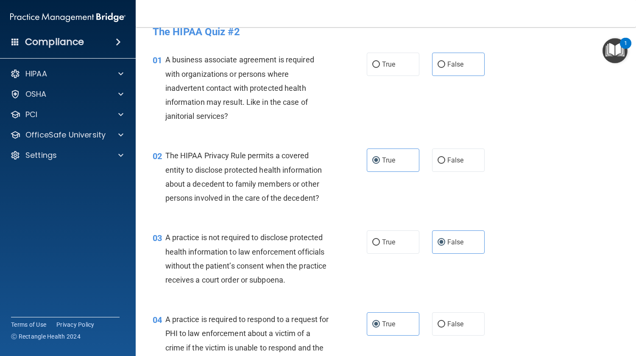
scroll to position [0, 0]
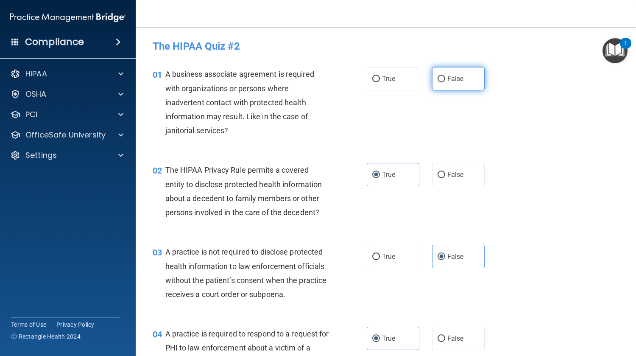
click at [455, 84] on label "False" at bounding box center [458, 78] width 53 height 23
click at [445, 82] on input "False" at bounding box center [442, 79] width 8 height 6
radio input "true"
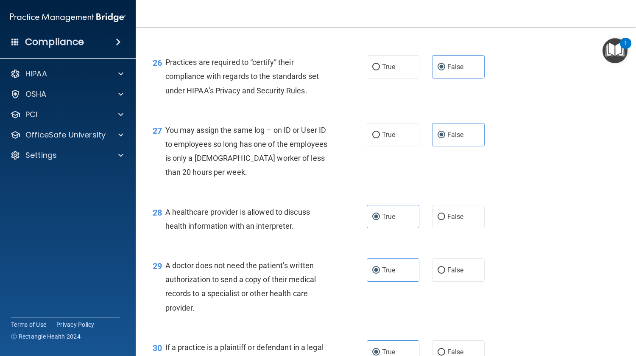
scroll to position [2013, 0]
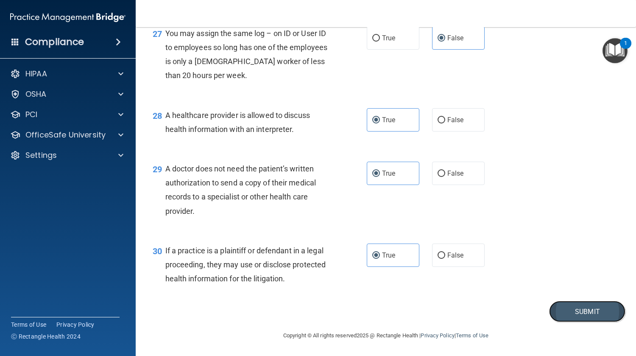
click at [579, 310] on button "Submit" at bounding box center [587, 312] width 76 height 22
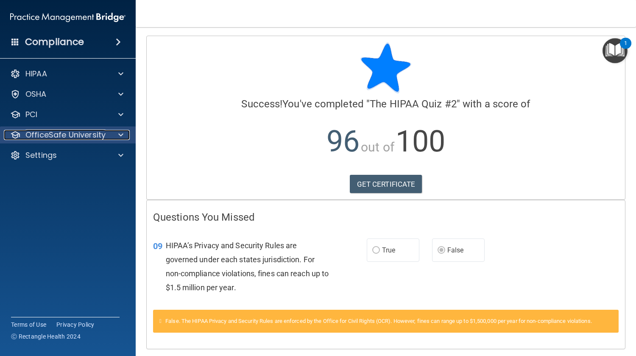
click at [125, 137] on div at bounding box center [119, 135] width 21 height 10
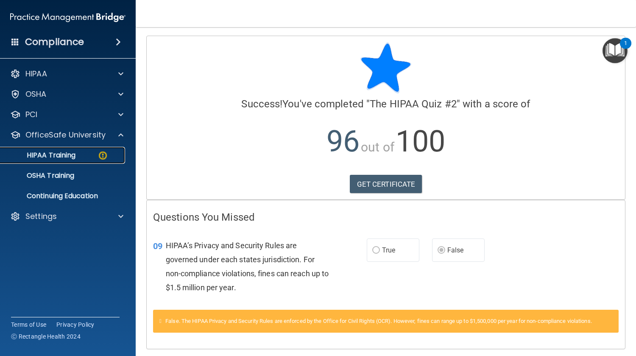
click at [64, 158] on p "HIPAA Training" at bounding box center [41, 155] width 70 height 8
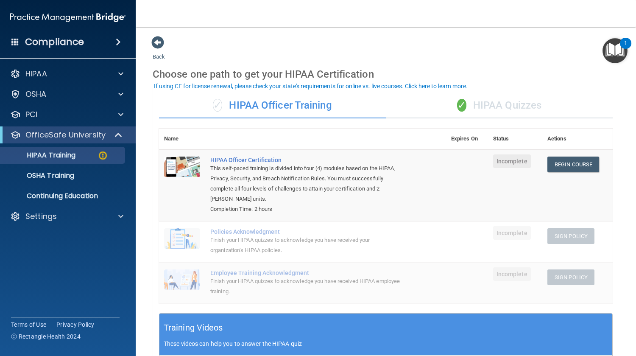
click at [513, 104] on div "✓ HIPAA Quizzes" at bounding box center [499, 105] width 227 height 25
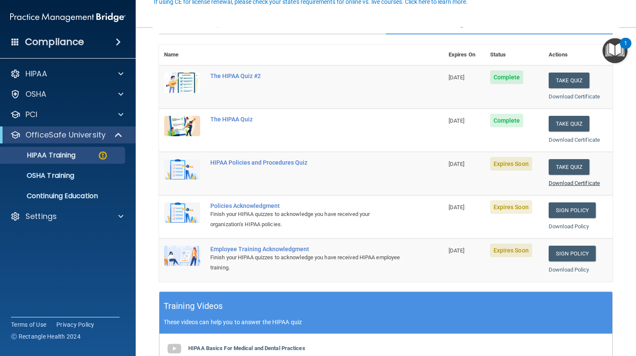
scroll to position [84, 0]
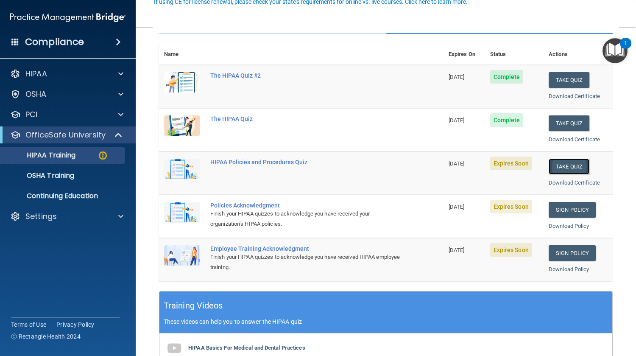
click at [566, 166] on button "Take Quiz" at bounding box center [569, 167] width 41 height 16
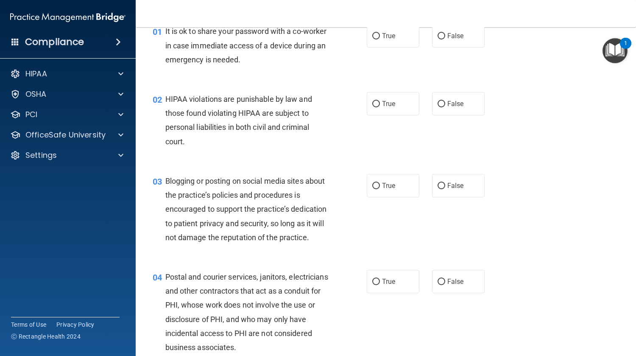
scroll to position [42, 0]
drag, startPoint x: 457, startPoint y: 39, endPoint x: 427, endPoint y: 61, distance: 37.0
click at [455, 39] on span "False" at bounding box center [455, 36] width 17 height 8
click at [445, 39] on input "False" at bounding box center [442, 37] width 8 height 6
radio input "true"
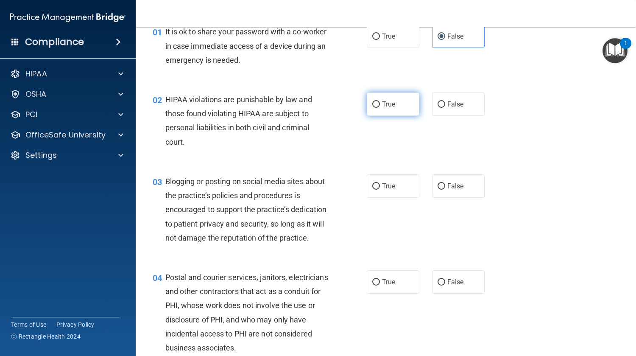
drag, startPoint x: 388, startPoint y: 100, endPoint x: 426, endPoint y: 133, distance: 49.9
click at [388, 101] on span "True" at bounding box center [388, 104] width 13 height 8
click at [380, 101] on input "True" at bounding box center [376, 104] width 8 height 6
radio input "true"
click at [456, 191] on label "False" at bounding box center [458, 185] width 53 height 23
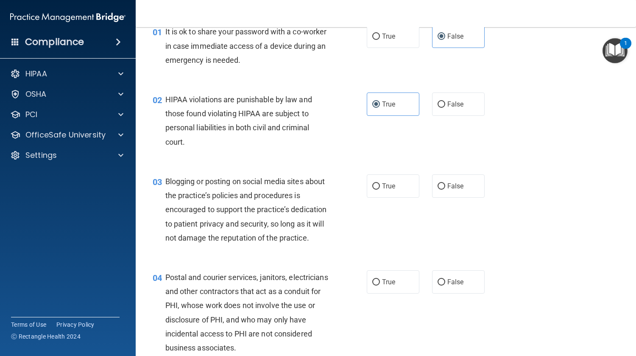
click at [445, 190] on input "False" at bounding box center [442, 186] width 8 height 6
radio input "true"
click at [399, 293] on label "True" at bounding box center [393, 281] width 53 height 23
click at [380, 285] on input "True" at bounding box center [376, 282] width 8 height 6
radio input "true"
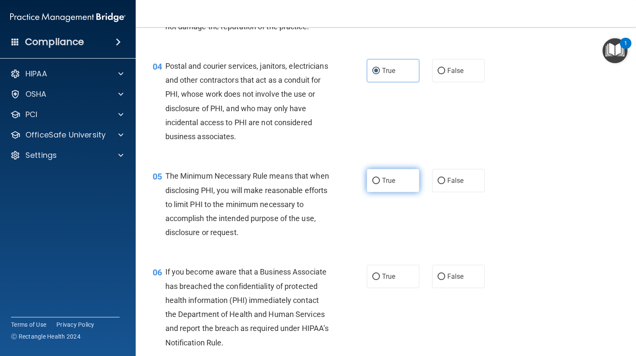
scroll to position [254, 0]
click at [397, 192] on label "True" at bounding box center [393, 179] width 53 height 23
click at [380, 184] on input "True" at bounding box center [376, 180] width 8 height 6
radio input "true"
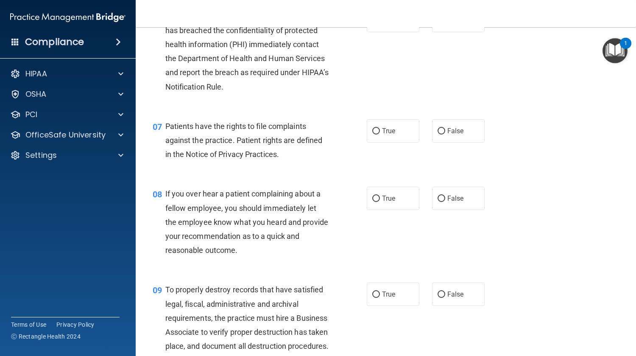
scroll to position [509, 0]
click at [389, 33] on label "True" at bounding box center [393, 20] width 53 height 23
click at [380, 25] on input "True" at bounding box center [376, 21] width 8 height 6
radio input "true"
click at [390, 135] on span "True" at bounding box center [388, 131] width 13 height 8
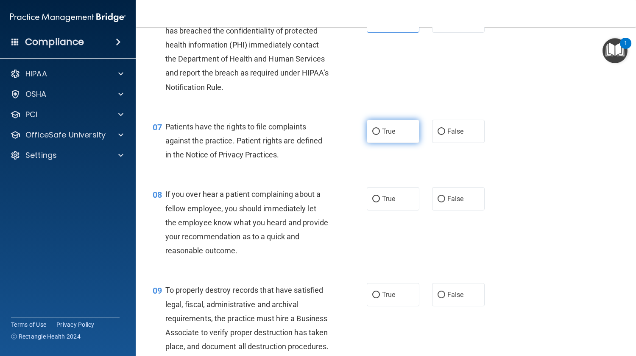
click at [380, 135] on input "True" at bounding box center [376, 131] width 8 height 6
radio input "true"
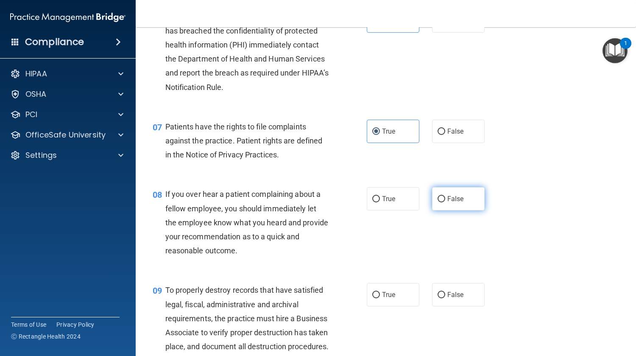
click at [450, 203] on span "False" at bounding box center [455, 199] width 17 height 8
click at [445, 202] on input "False" at bounding box center [442, 199] width 8 height 6
radio input "true"
click at [455, 299] on span "False" at bounding box center [455, 294] width 17 height 8
click at [445, 298] on input "False" at bounding box center [442, 295] width 8 height 6
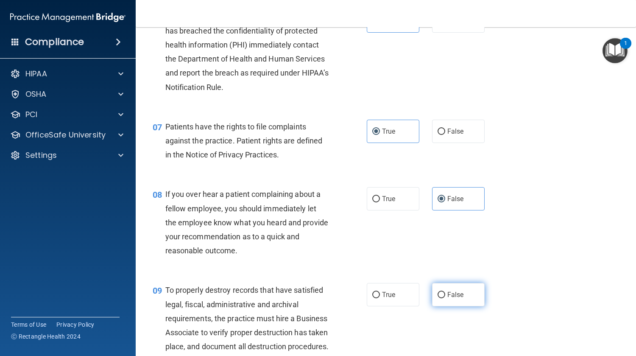
radio input "true"
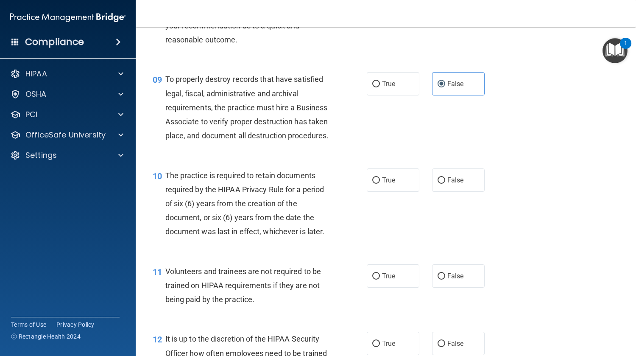
scroll to position [720, 0]
click at [405, 191] on label "True" at bounding box center [393, 179] width 53 height 23
click at [380, 183] on input "True" at bounding box center [376, 179] width 8 height 6
radio input "true"
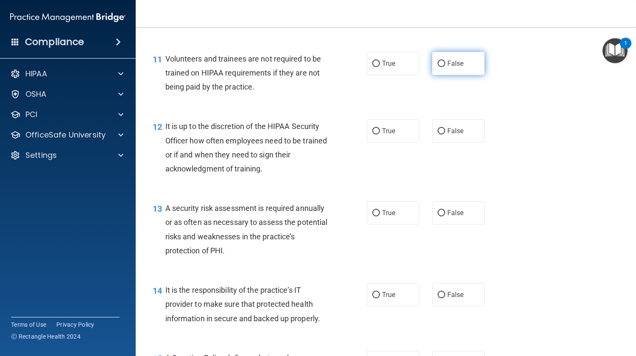
scroll to position [932, 0]
click at [447, 67] on span "False" at bounding box center [455, 63] width 17 height 8
click at [451, 67] on span "False" at bounding box center [455, 63] width 17 height 8
click at [445, 67] on input "False" at bounding box center [442, 63] width 8 height 6
radio input "true"
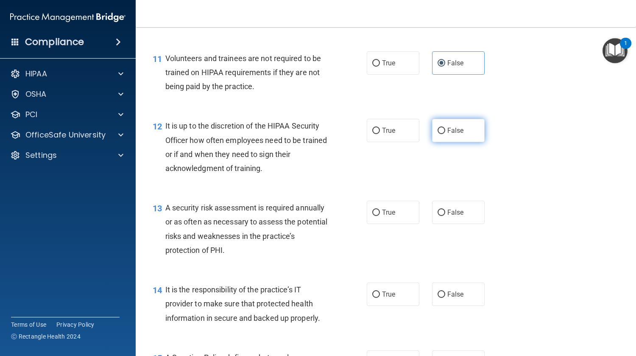
click at [451, 134] on span "False" at bounding box center [455, 130] width 17 height 8
click at [445, 134] on input "False" at bounding box center [442, 131] width 8 height 6
radio input "true"
click at [401, 224] on label "True" at bounding box center [393, 212] width 53 height 23
click at [380, 216] on input "True" at bounding box center [376, 212] width 8 height 6
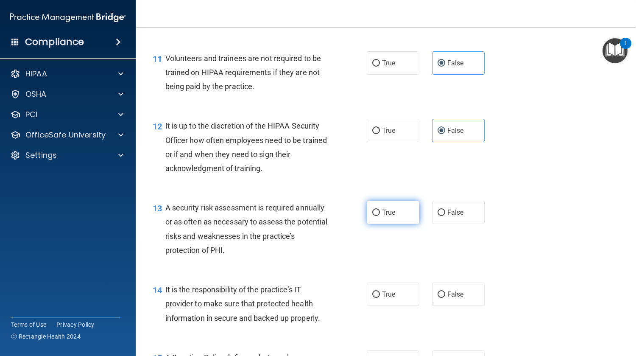
radio input "true"
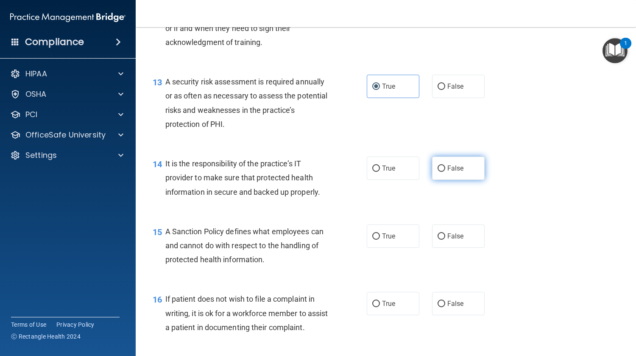
click at [456, 180] on label "False" at bounding box center [458, 167] width 53 height 23
click at [445, 172] on input "False" at bounding box center [442, 168] width 8 height 6
radio input "true"
click at [452, 239] on span "False" at bounding box center [455, 235] width 17 height 8
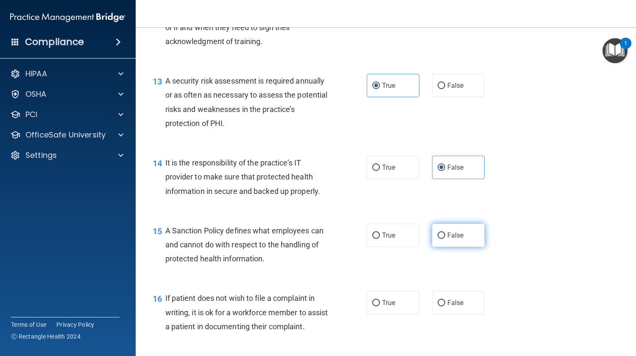
click at [445, 239] on input "False" at bounding box center [442, 235] width 8 height 6
radio input "true"
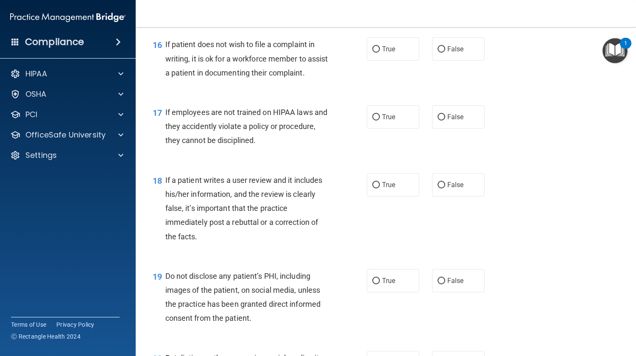
scroll to position [1313, 0]
click at [391, 60] on label "True" at bounding box center [393, 48] width 53 height 23
click at [380, 52] on input "True" at bounding box center [376, 49] width 8 height 6
radio input "true"
drag, startPoint x: 453, startPoint y: 165, endPoint x: 455, endPoint y: 171, distance: 6.6
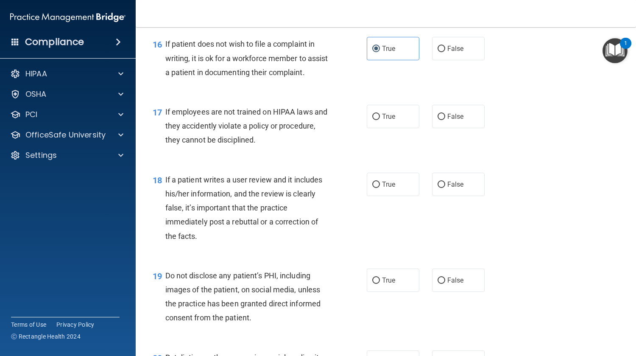
click at [453, 128] on label "False" at bounding box center [458, 116] width 53 height 23
click at [445, 120] on input "False" at bounding box center [442, 117] width 8 height 6
radio input "true"
click at [459, 188] on span "False" at bounding box center [455, 184] width 17 height 8
click at [445, 188] on input "False" at bounding box center [442, 184] width 8 height 6
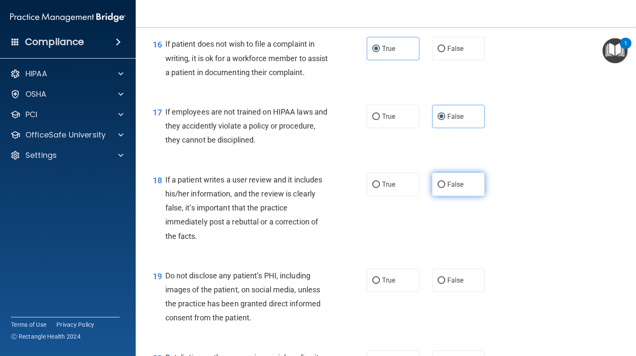
radio input "true"
click at [394, 292] on label "True" at bounding box center [393, 279] width 53 height 23
click at [380, 284] on input "True" at bounding box center [376, 280] width 8 height 6
radio input "true"
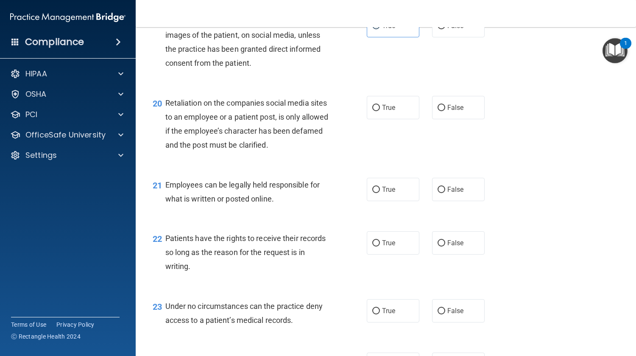
scroll to position [1568, 0]
click at [458, 119] on label "False" at bounding box center [458, 107] width 53 height 23
click at [445, 111] on input "False" at bounding box center [442, 108] width 8 height 6
radio input "true"
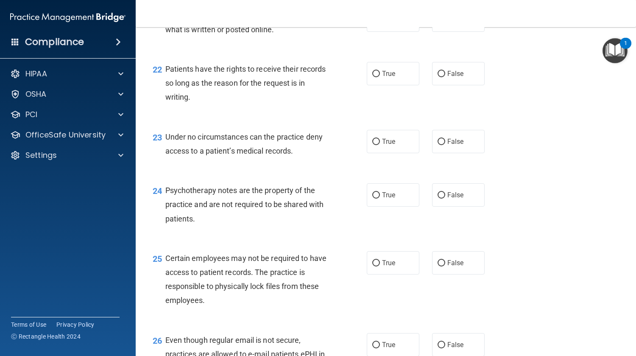
scroll to position [1737, 0]
click at [395, 32] on label "True" at bounding box center [393, 19] width 53 height 23
click at [380, 24] on input "True" at bounding box center [376, 20] width 8 height 6
radio input "true"
drag, startPoint x: 450, startPoint y: 109, endPoint x: 452, endPoint y: 113, distance: 4.4
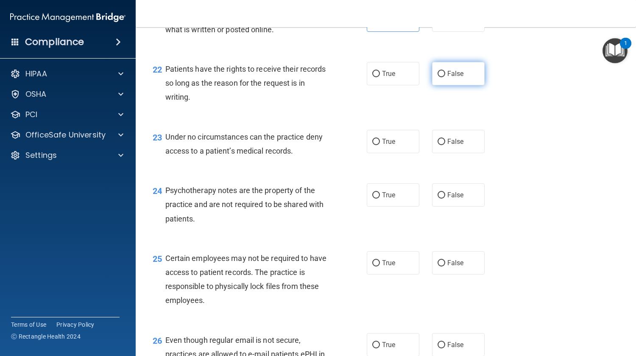
click at [450, 85] on label "False" at bounding box center [458, 73] width 53 height 23
click at [445, 77] on input "False" at bounding box center [442, 74] width 8 height 6
radio input "true"
drag, startPoint x: 461, startPoint y: 183, endPoint x: 442, endPoint y: 205, distance: 28.8
click at [461, 153] on label "False" at bounding box center [458, 141] width 53 height 23
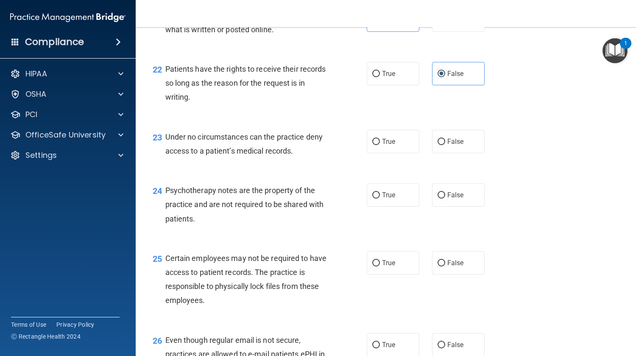
click at [445, 145] on input "False" at bounding box center [442, 142] width 8 height 6
radio input "true"
click at [399, 207] on label "True" at bounding box center [393, 194] width 53 height 23
click at [380, 198] on input "True" at bounding box center [376, 195] width 8 height 6
radio input "true"
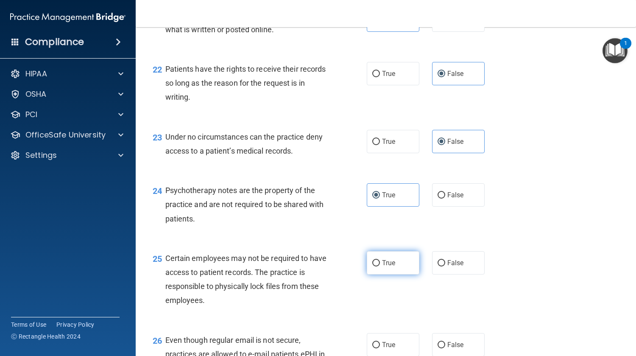
click at [399, 274] on label "True" at bounding box center [393, 262] width 53 height 23
click at [380, 266] on input "True" at bounding box center [376, 263] width 8 height 6
radio input "true"
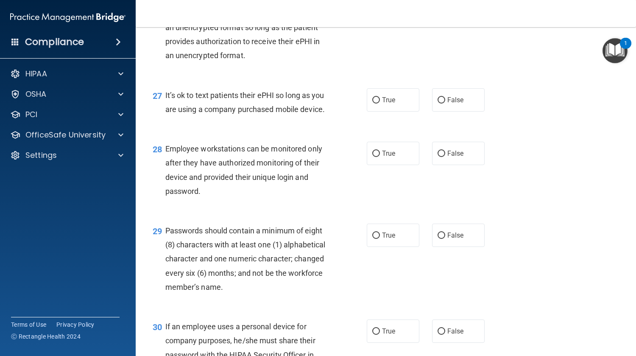
scroll to position [2077, 0]
click at [397, 16] on label "True" at bounding box center [393, 4] width 53 height 23
click at [380, 8] on input "True" at bounding box center [376, 5] width 8 height 6
radio input "true"
drag, startPoint x: 452, startPoint y: 142, endPoint x: 454, endPoint y: 176, distance: 33.6
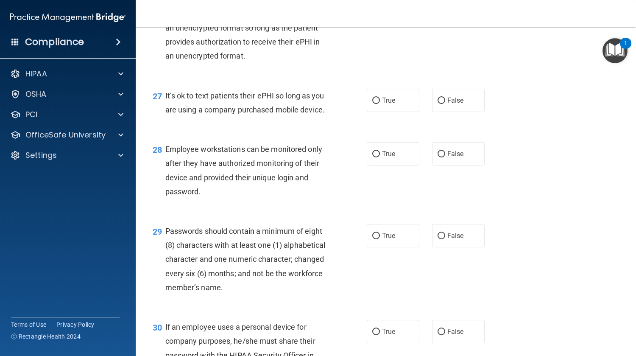
click at [453, 104] on span "False" at bounding box center [455, 100] width 17 height 8
click at [445, 104] on input "False" at bounding box center [442, 101] width 8 height 6
radio input "true"
click at [453, 158] on span "False" at bounding box center [455, 154] width 17 height 8
click at [445, 157] on input "False" at bounding box center [442, 154] width 8 height 6
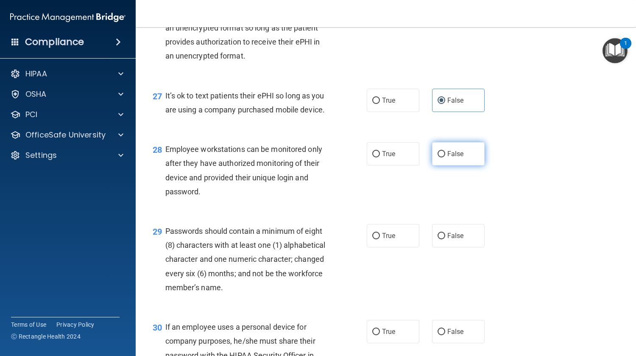
radio input "true"
click at [394, 247] on label "True" at bounding box center [393, 235] width 53 height 23
click at [380, 239] on input "True" at bounding box center [376, 236] width 8 height 6
radio input "true"
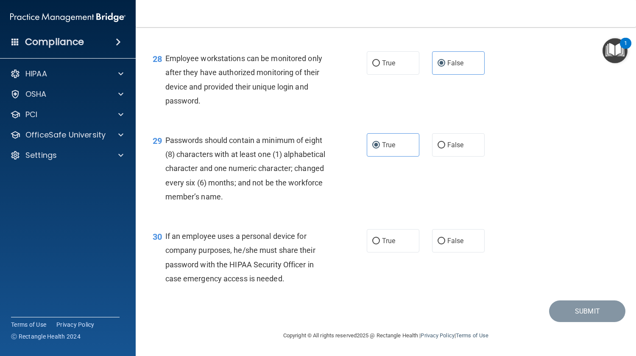
scroll to position [2203, 0]
click at [472, 252] on label "False" at bounding box center [458, 240] width 53 height 23
click at [445, 244] on input "False" at bounding box center [442, 241] width 8 height 6
radio input "true"
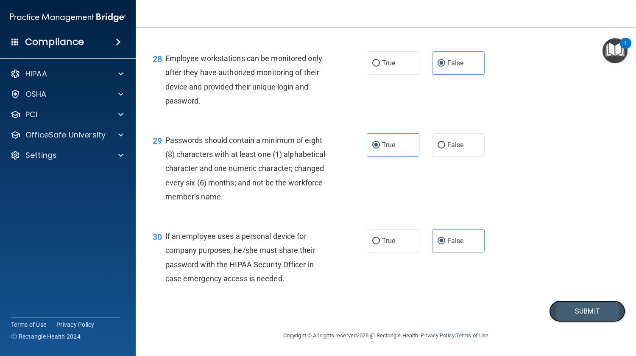
click at [574, 310] on button "Submit" at bounding box center [587, 311] width 76 height 22
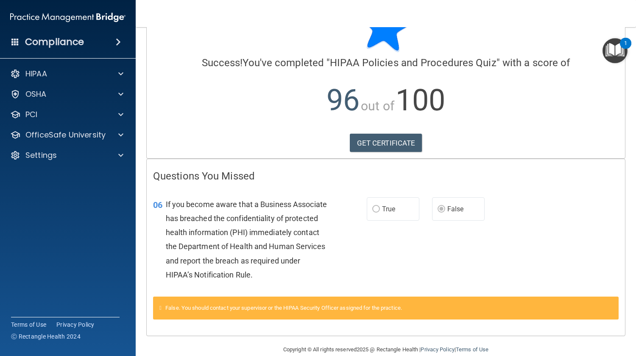
scroll to position [42, 0]
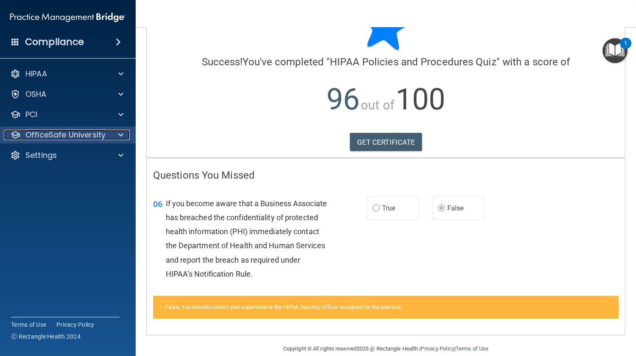
click at [123, 134] on span at bounding box center [120, 135] width 5 height 10
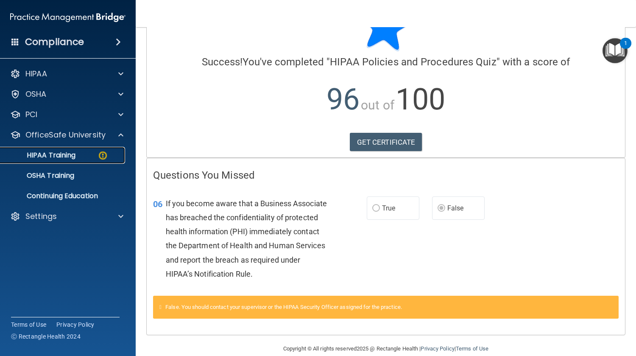
click at [60, 158] on p "HIPAA Training" at bounding box center [41, 155] width 70 height 8
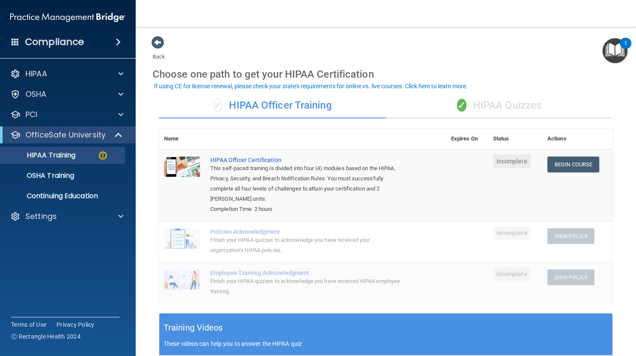
click at [521, 108] on div "✓ HIPAA Quizzes" at bounding box center [499, 105] width 227 height 25
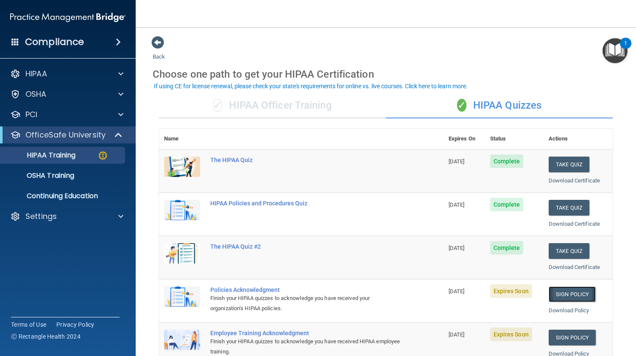
click at [554, 292] on link "Sign Policy" at bounding box center [572, 294] width 47 height 16
click at [61, 158] on p "HIPAA Training" at bounding box center [41, 155] width 70 height 8
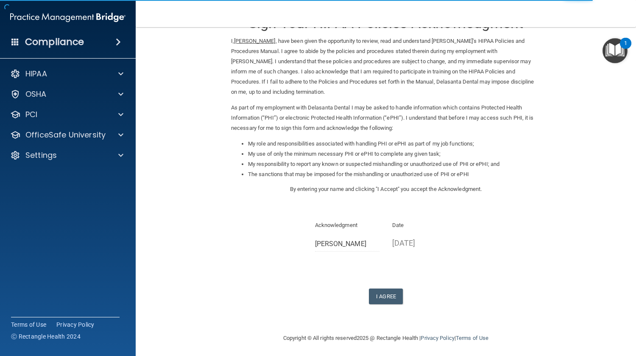
scroll to position [33, 0]
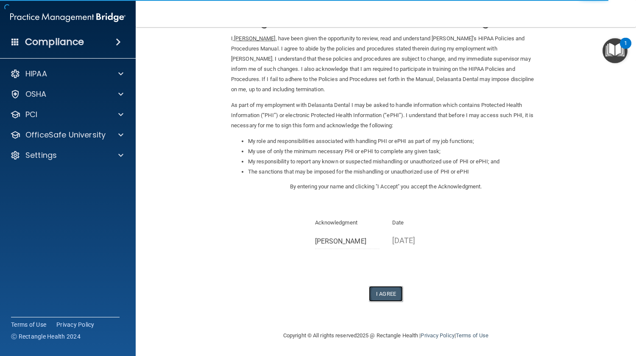
click at [384, 297] on button "I Agree" at bounding box center [386, 294] width 34 height 16
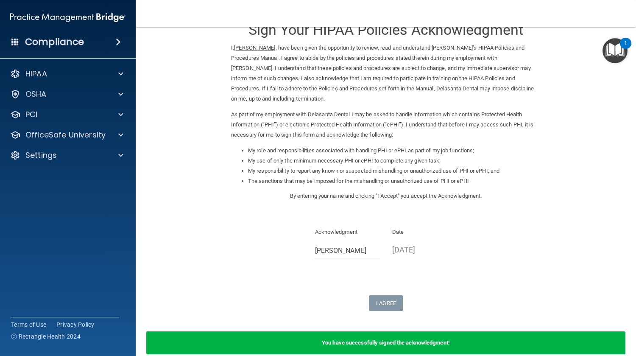
scroll to position [0, 0]
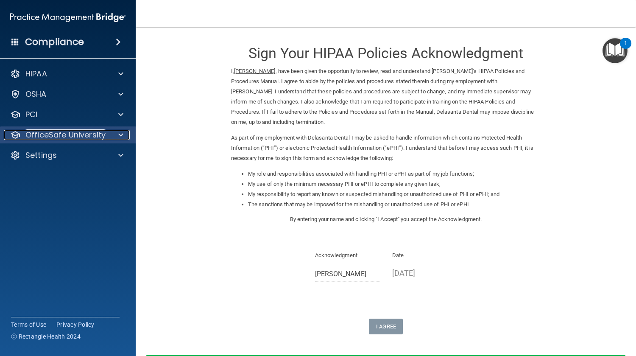
click at [122, 137] on span at bounding box center [120, 135] width 5 height 10
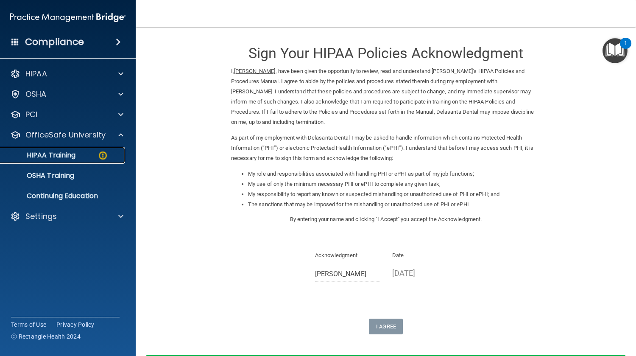
click at [68, 158] on p "HIPAA Training" at bounding box center [41, 155] width 70 height 8
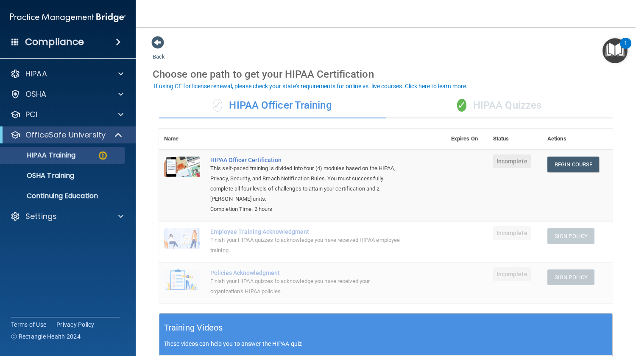
click at [505, 108] on div "✓ HIPAA Quizzes" at bounding box center [499, 105] width 227 height 25
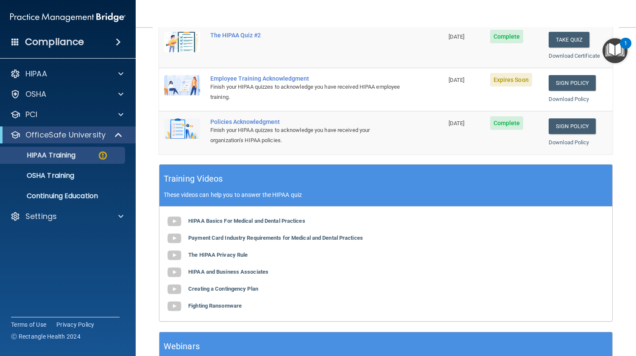
scroll to position [211, 0]
click at [576, 84] on link "Sign Policy" at bounding box center [572, 83] width 47 height 16
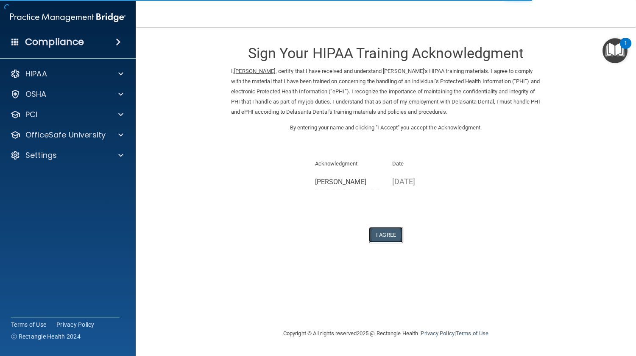
click at [385, 235] on button "I Agree" at bounding box center [386, 235] width 34 height 16
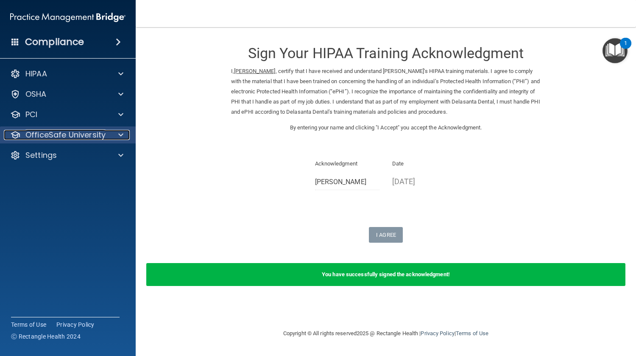
click at [122, 137] on span at bounding box center [120, 135] width 5 height 10
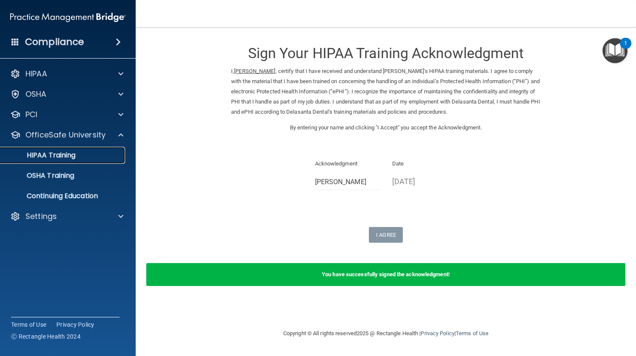
click at [60, 156] on p "HIPAA Training" at bounding box center [41, 155] width 70 height 8
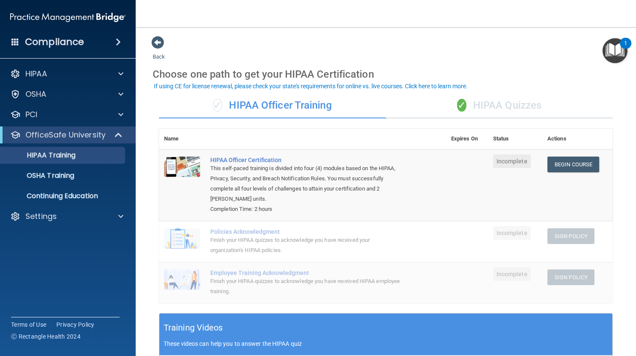
click at [506, 109] on div "✓ HIPAA Quizzes" at bounding box center [499, 105] width 227 height 25
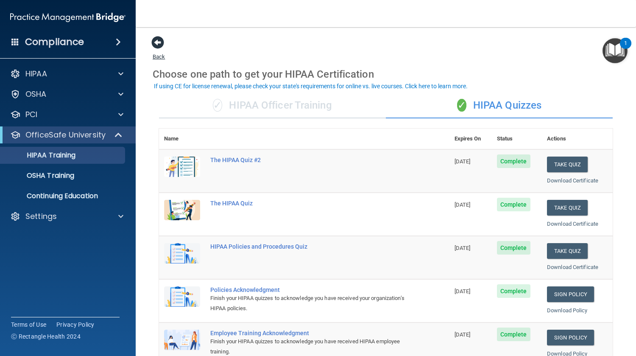
click at [159, 43] on span at bounding box center [157, 42] width 13 height 13
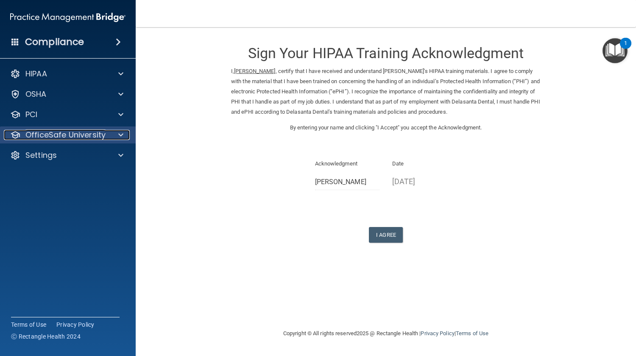
click at [120, 133] on span at bounding box center [120, 135] width 5 height 10
click at [59, 138] on p "OfficeSafe University" at bounding box center [65, 135] width 80 height 10
click at [68, 219] on accordion "HIPAA Documents and Policies Report an Incident Business Associates Emergency P…" at bounding box center [68, 154] width 136 height 184
click at [389, 238] on button "I Agree" at bounding box center [386, 235] width 34 height 16
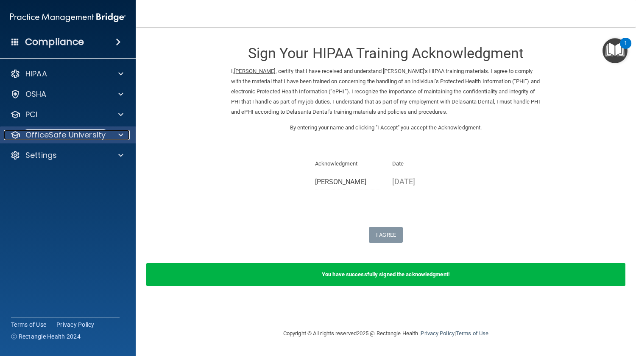
click at [124, 137] on div at bounding box center [119, 135] width 21 height 10
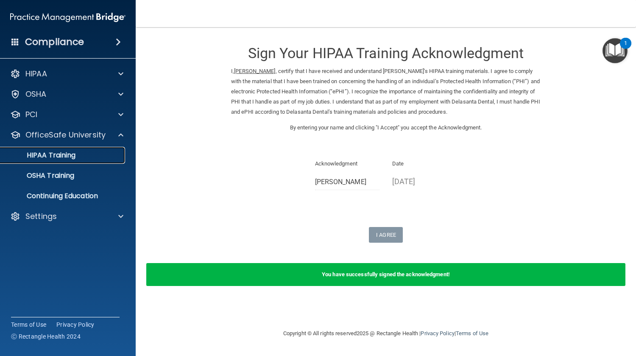
click at [68, 160] on link "HIPAA Training" at bounding box center [59, 155] width 134 height 17
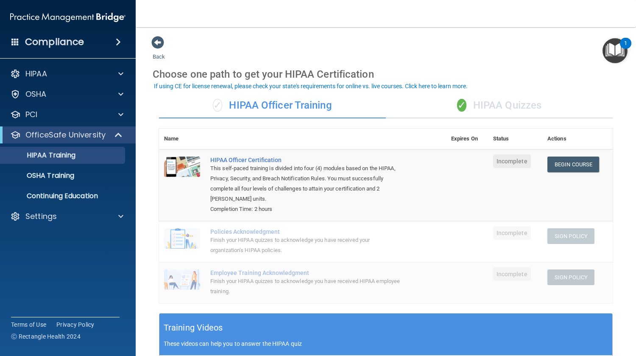
click at [497, 109] on div "✓ HIPAA Quizzes" at bounding box center [499, 105] width 227 height 25
